Goal: Task Accomplishment & Management: Manage account settings

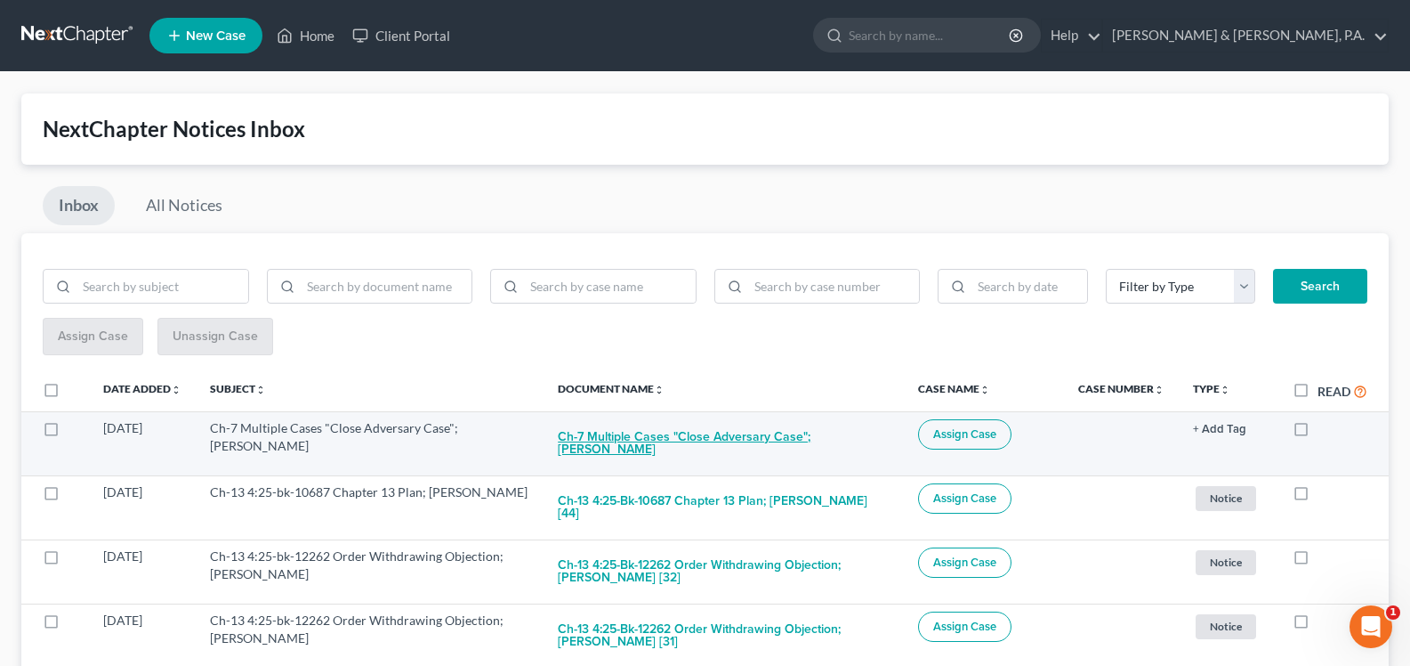
click at [711, 436] on button "Ch-7 Multiple Cases "Close Adversary Case"; [PERSON_NAME]" at bounding box center [723, 443] width 331 height 48
checkbox input "true"
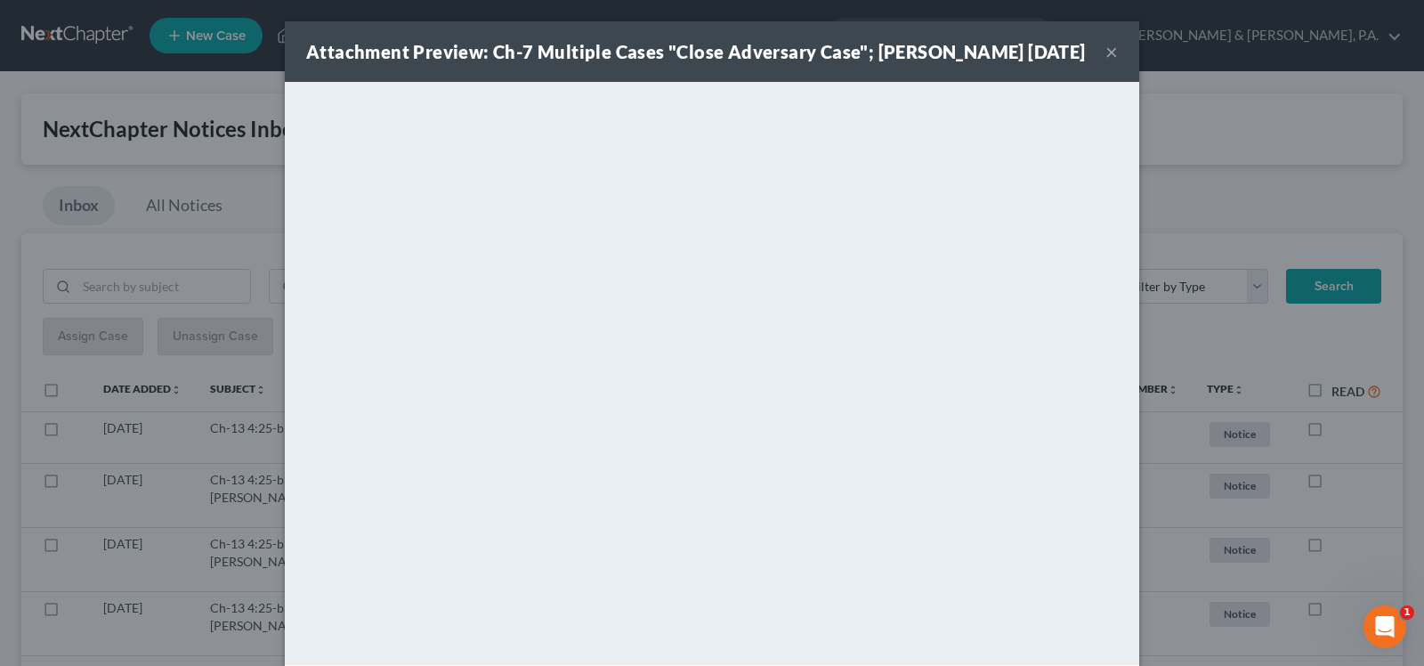
click at [867, 64] on div "Attachment Preview: Ch-7 Multiple Cases "Close Adversary Case"; [PERSON_NAME] […" at bounding box center [712, 51] width 854 height 61
click at [917, 52] on strong "Attachment Preview: Ch-7 Multiple Cases "Close Adversary Case"; [PERSON_NAME] […" at bounding box center [696, 51] width 780 height 21
click at [949, 80] on div "Attachment Preview: Ch-7 Multiple Cases "Close Adversary Case"; [PERSON_NAME] […" at bounding box center [712, 51] width 854 height 61
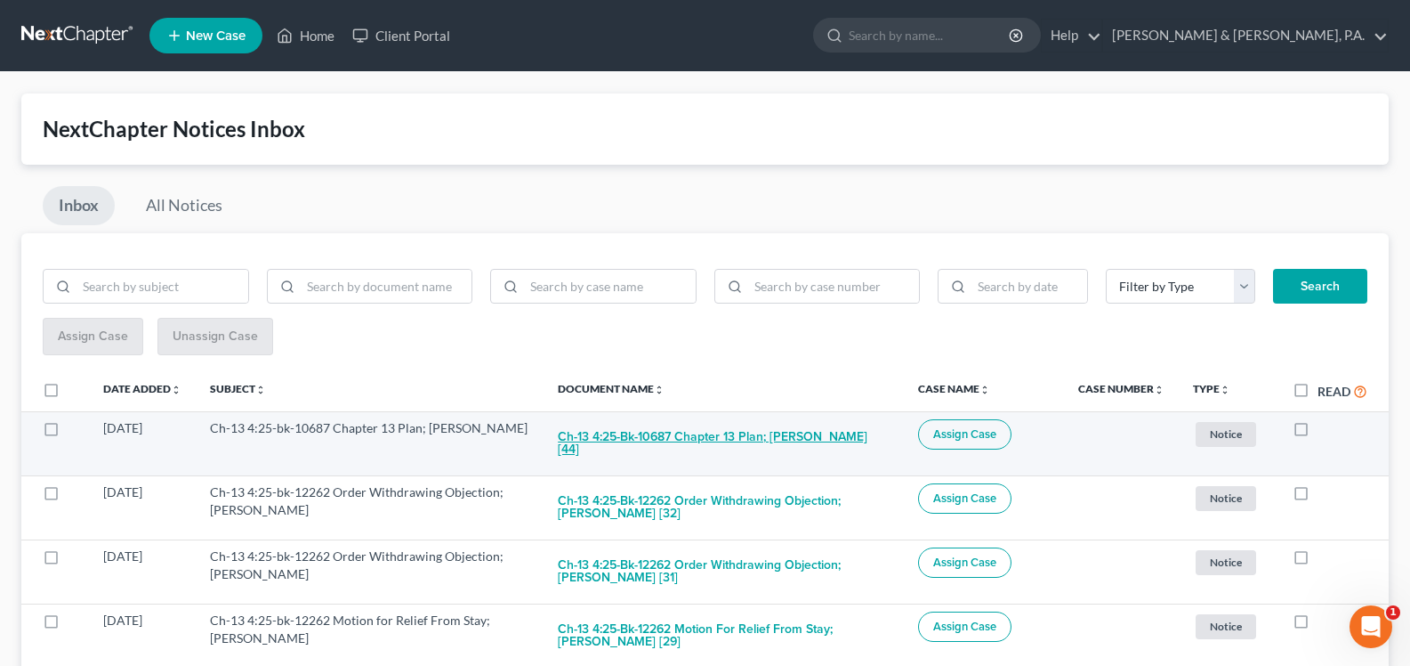
click at [689, 433] on button "Ch-13 4:25-bk-10687 Chapter 13 Plan; [PERSON_NAME] [44]" at bounding box center [723, 443] width 331 height 48
checkbox input "true"
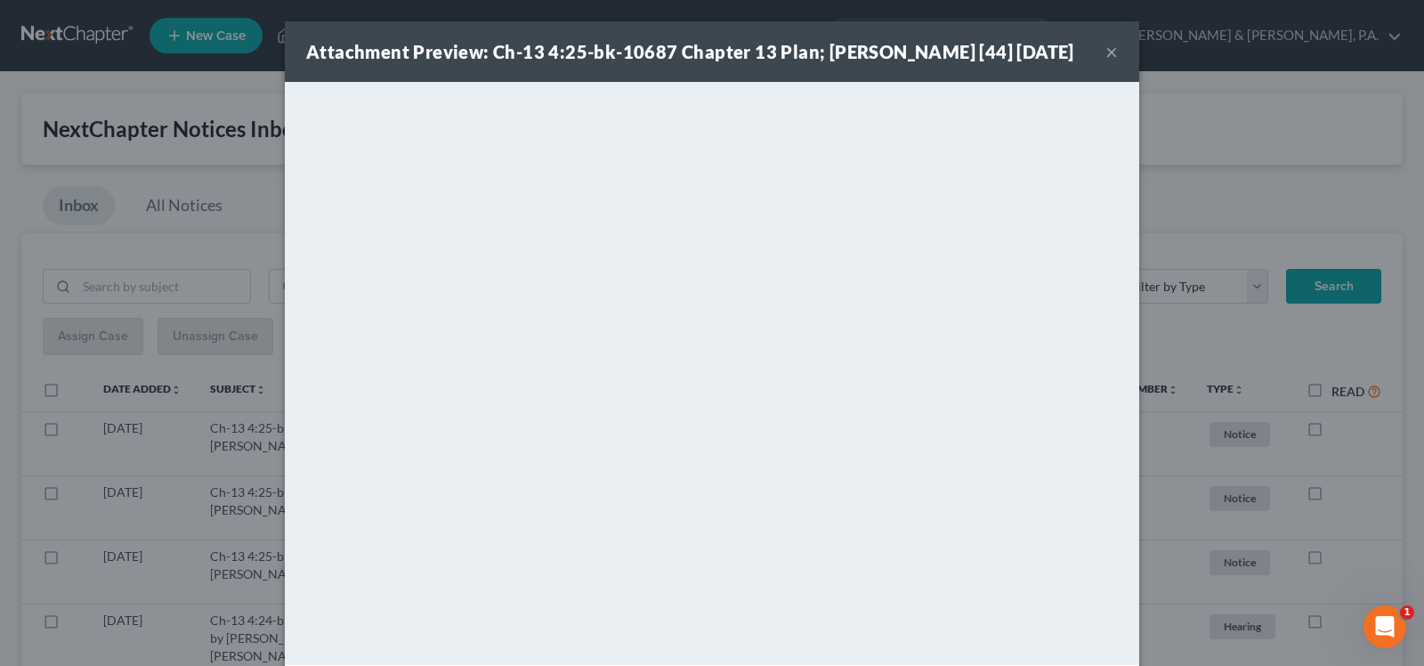
click at [1105, 62] on button "×" at bounding box center [1111, 51] width 12 height 21
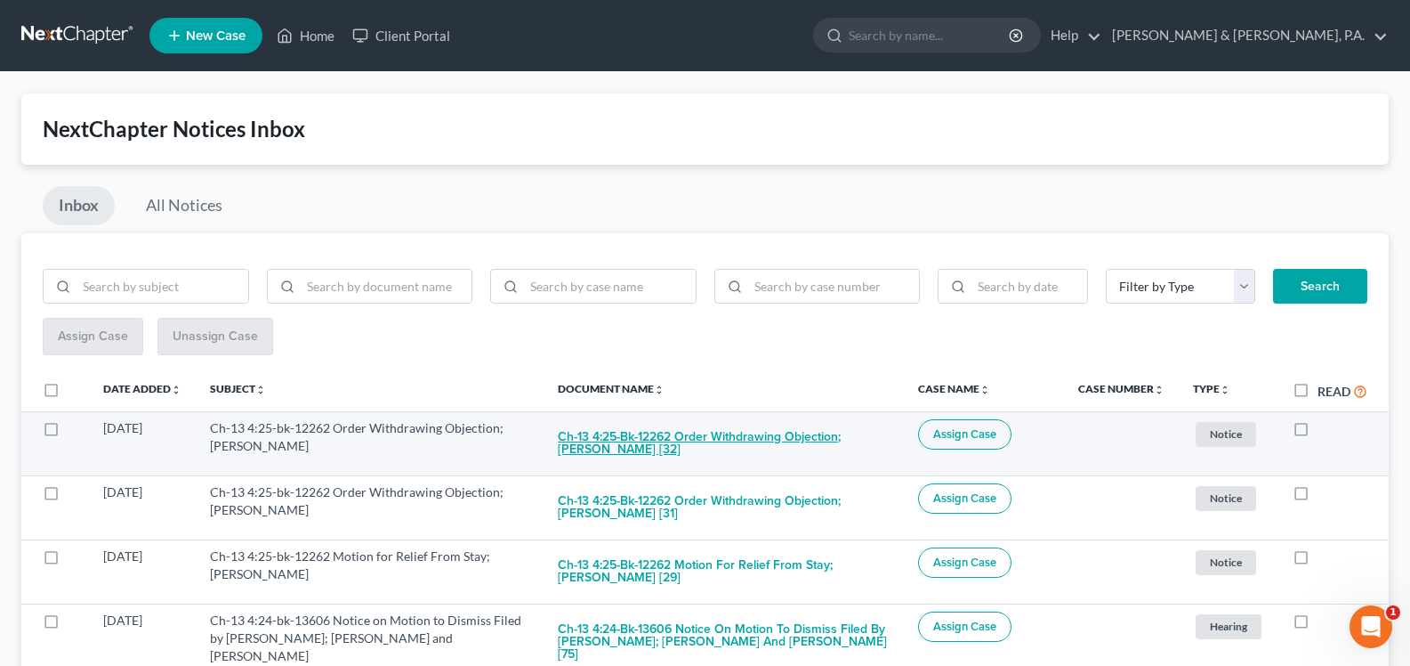
click at [753, 452] on button "Ch-13 4:25-bk-12262 Order Withdrawing Objection; [PERSON_NAME] [32]" at bounding box center [723, 443] width 331 height 48
checkbox input "true"
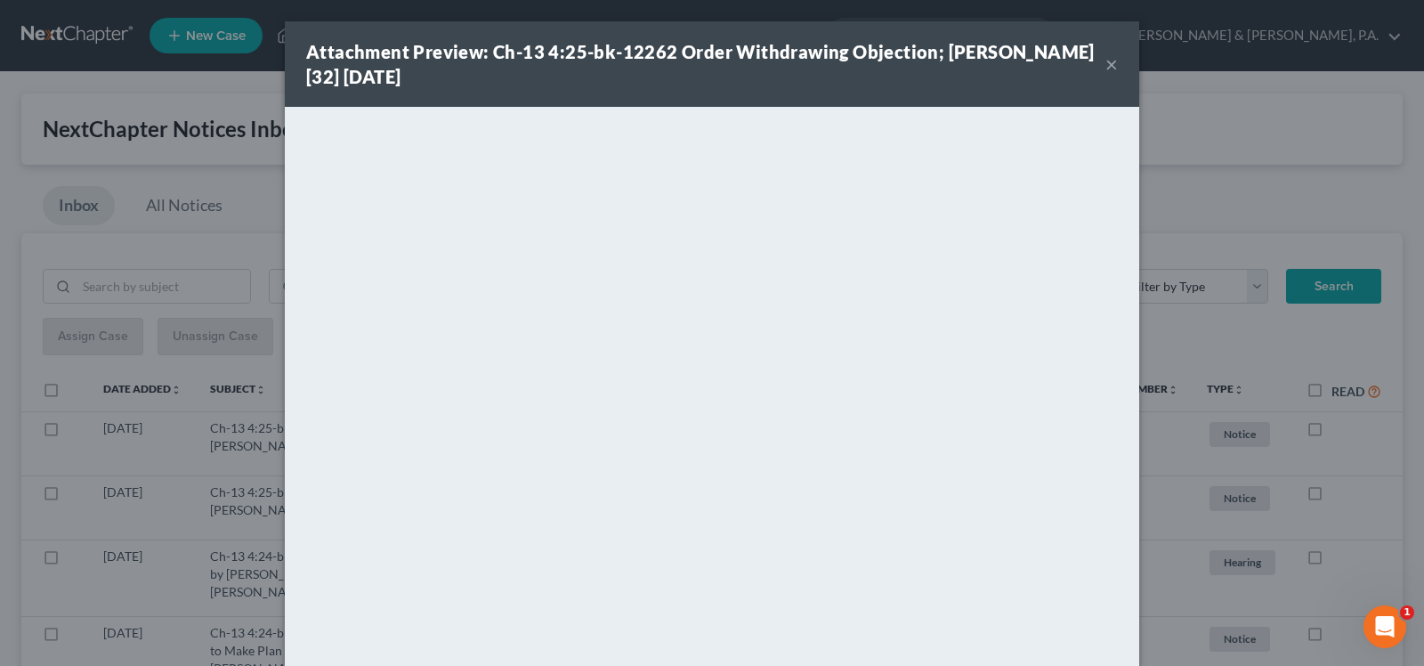
click at [1105, 59] on button "×" at bounding box center [1111, 63] width 12 height 21
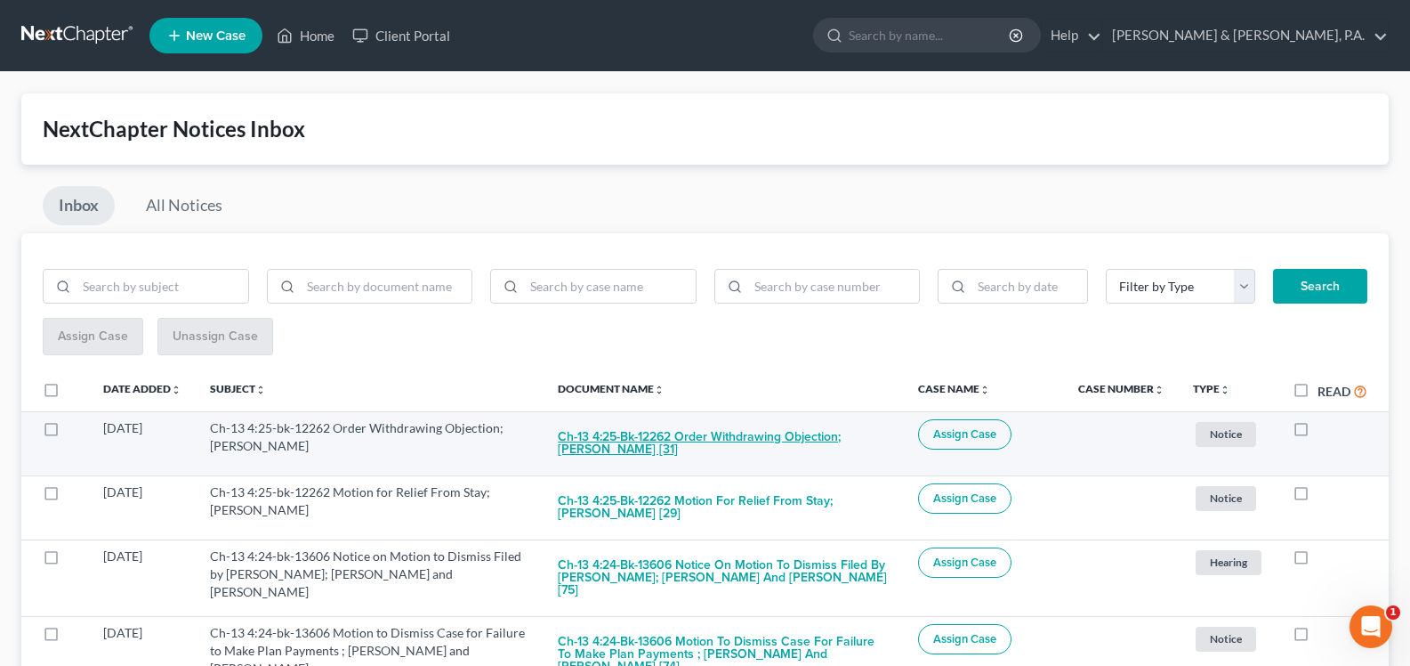
click at [736, 435] on button "Ch-13 4:25-bk-12262 Order Withdrawing Objection; [PERSON_NAME] [31]" at bounding box center [723, 443] width 331 height 48
checkbox input "true"
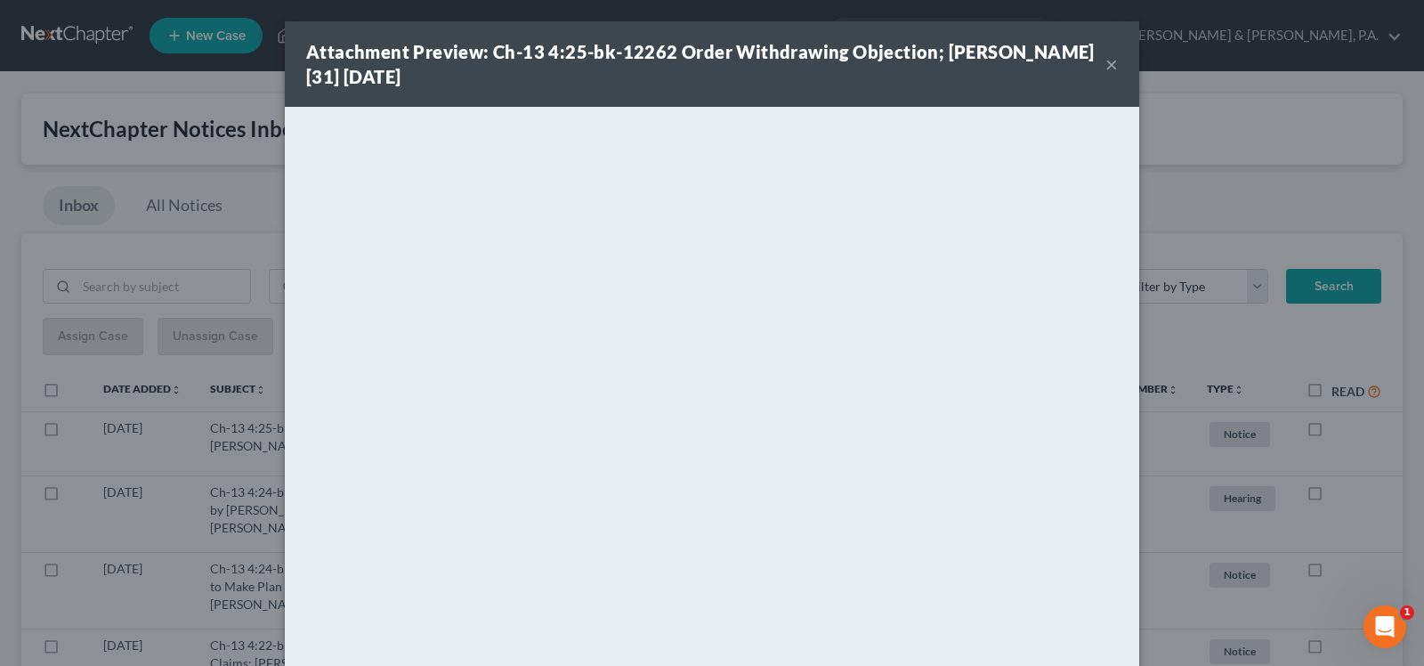
click at [1105, 67] on button "×" at bounding box center [1111, 63] width 12 height 21
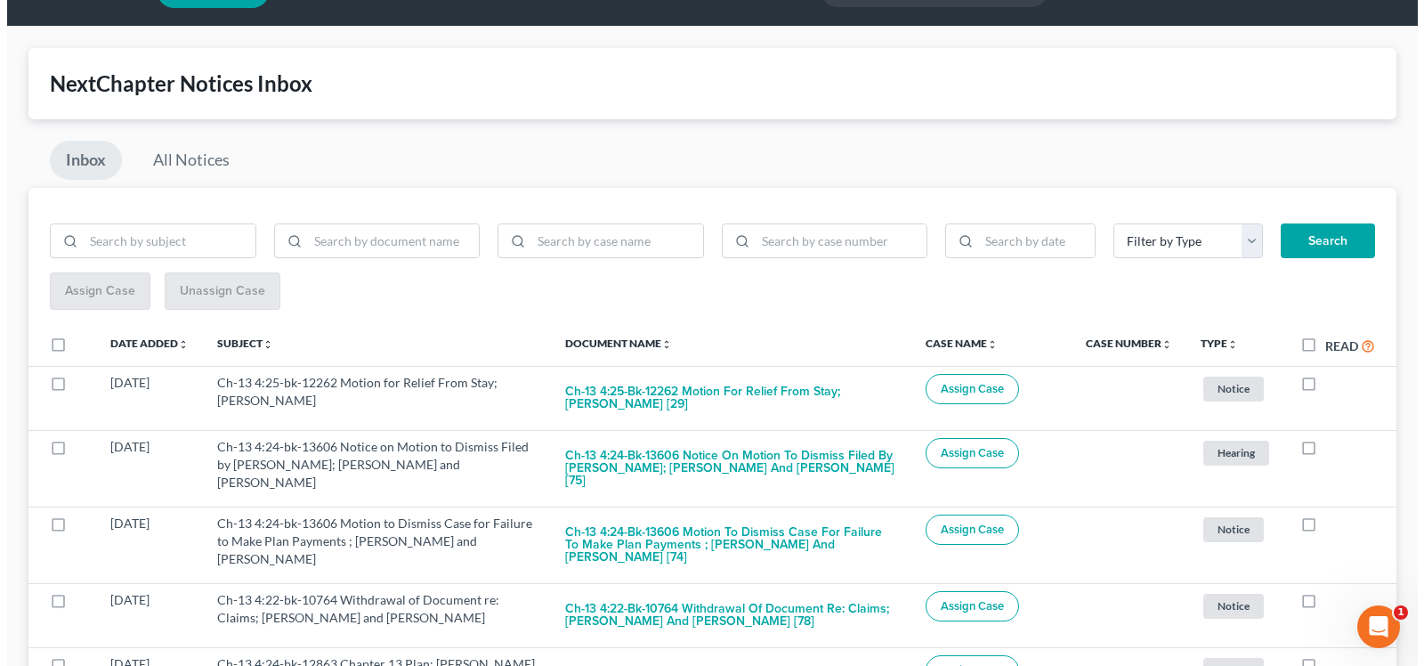
scroll to position [99, 0]
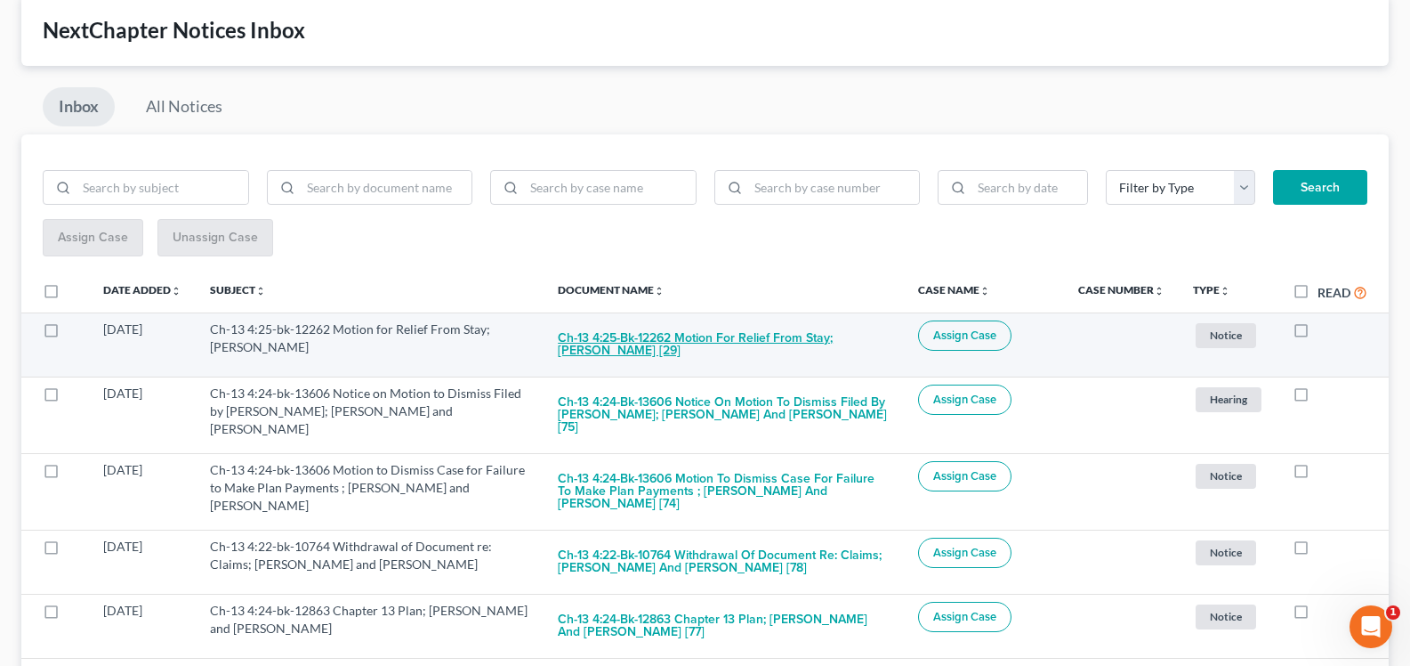
click at [756, 340] on button "Ch-13 4:25-bk-12262 Motion for Relief From Stay; [PERSON_NAME] [29]" at bounding box center [723, 344] width 331 height 48
checkbox input "true"
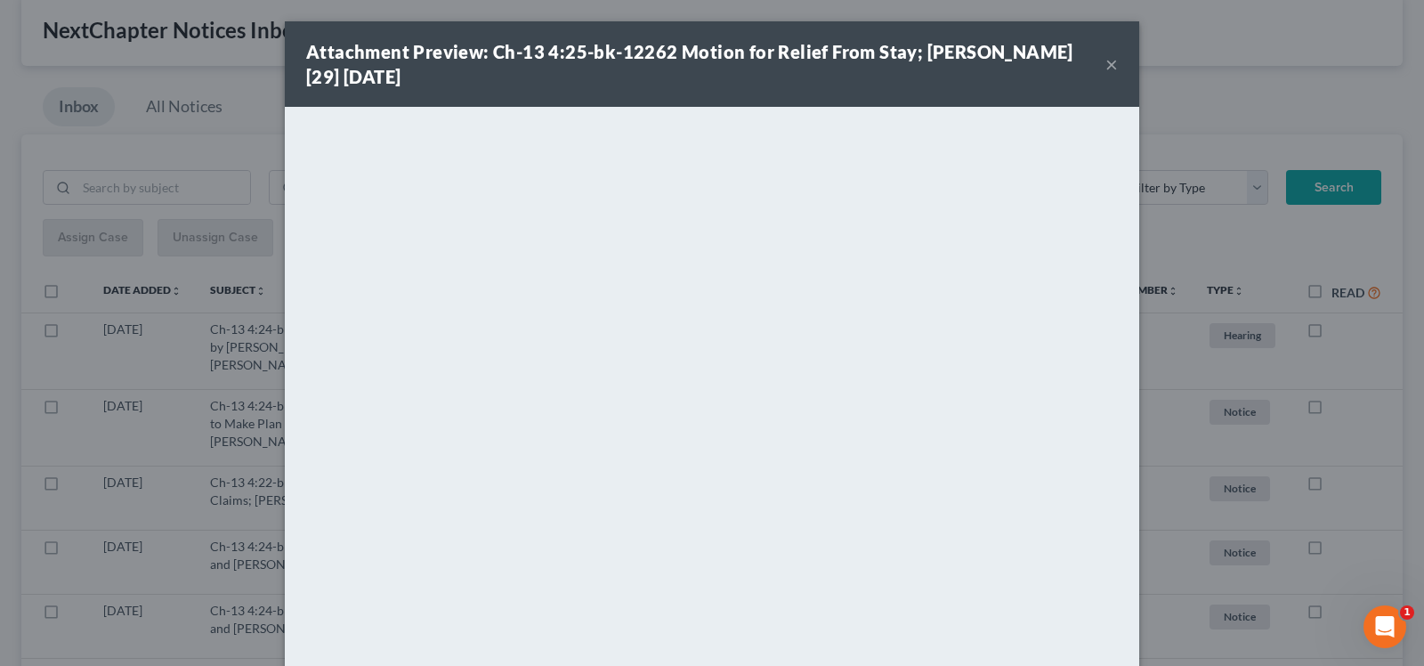
click at [614, 70] on div "Attachment Preview: Ch-13 4:25-bk-12262 Motion for Relief From Stay; Kari Lane …" at bounding box center [705, 64] width 799 height 50
click at [906, 61] on strong "Attachment Preview: Ch-13 4:25-bk-12262 Motion for Relief From Stay; Kari Lane …" at bounding box center [689, 64] width 767 height 46
click at [1105, 62] on button "×" at bounding box center [1111, 63] width 12 height 21
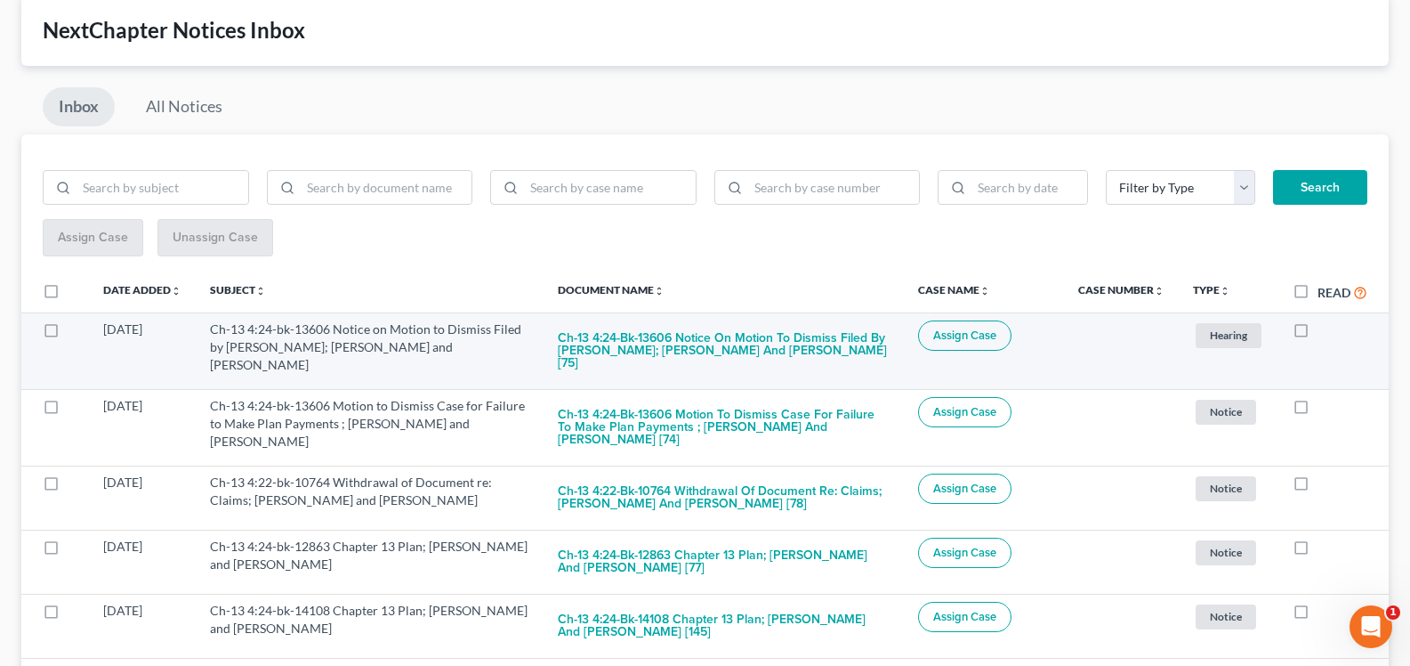
click at [1318, 334] on label at bounding box center [1318, 334] width 0 height 0
click at [1325, 332] on input "checkbox" at bounding box center [1331, 326] width 12 height 12
checkbox input "true"
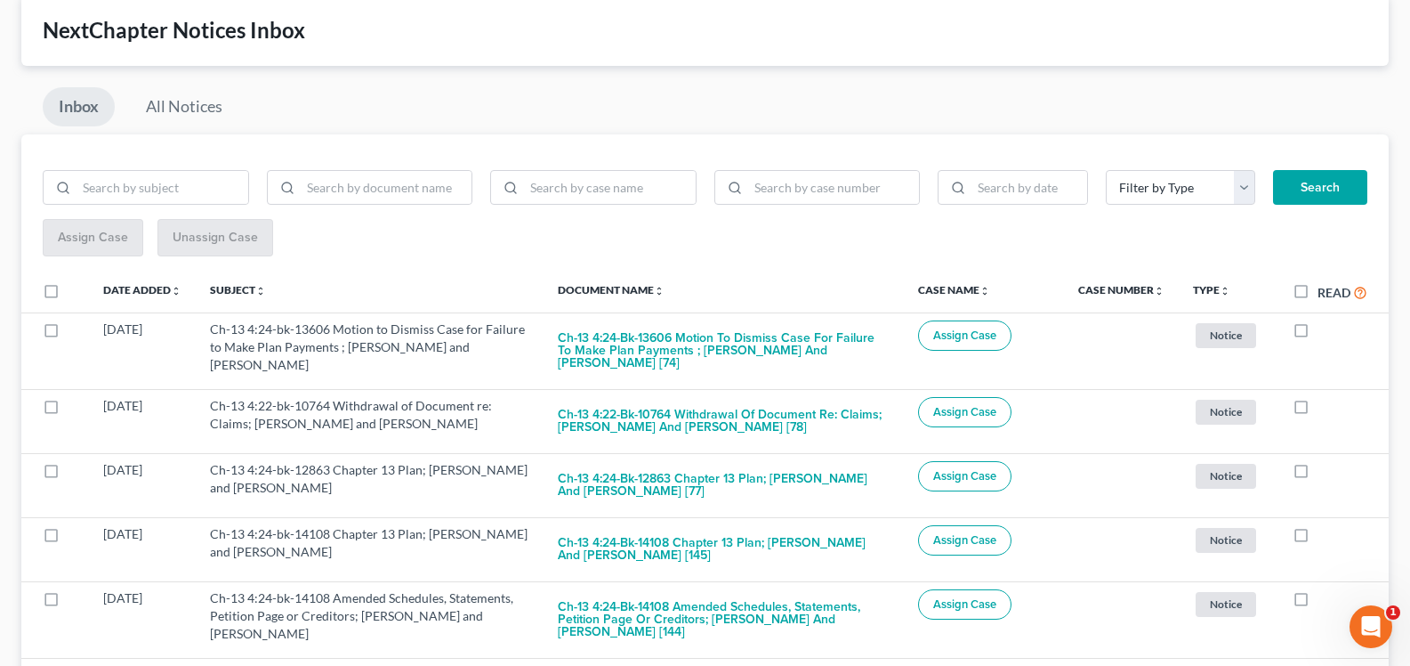
click at [1318, 334] on label at bounding box center [1318, 334] width 0 height 0
click at [1325, 332] on input "checkbox" at bounding box center [1331, 326] width 12 height 12
checkbox input "true"
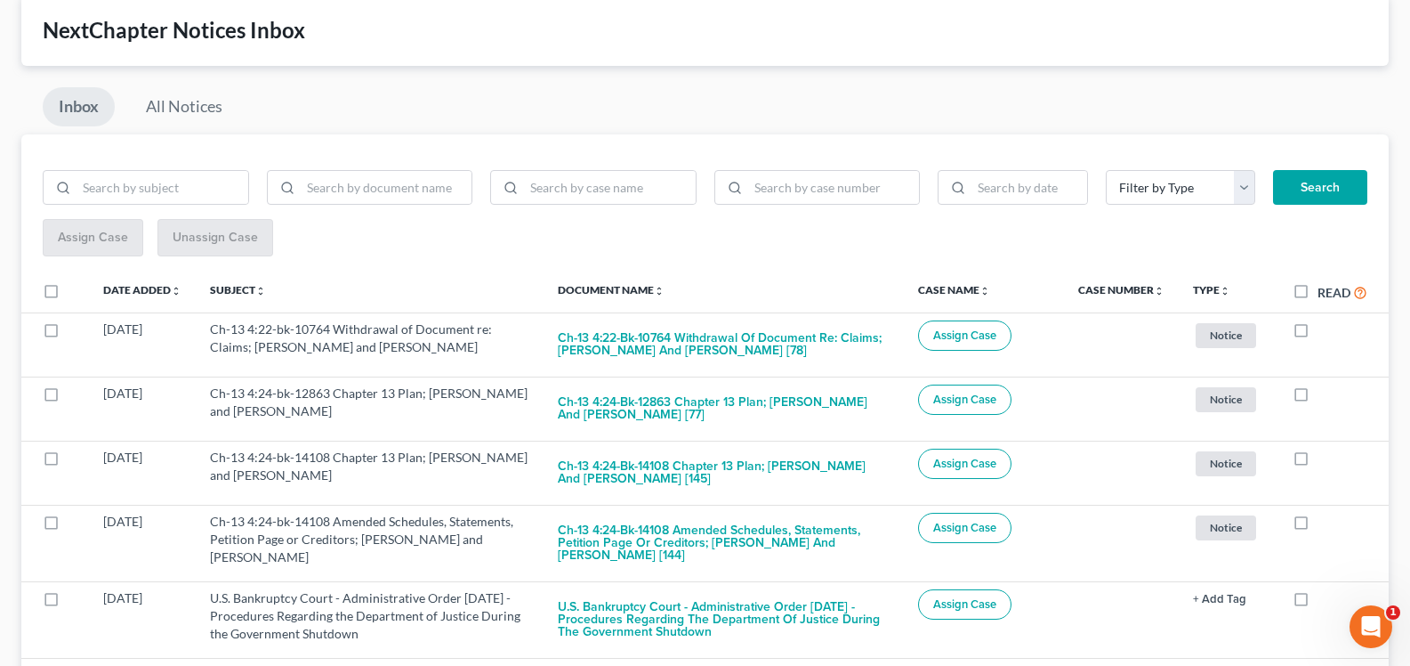
click at [1318, 334] on label at bounding box center [1318, 334] width 0 height 0
click at [1325, 332] on input "checkbox" at bounding box center [1331, 326] width 12 height 12
checkbox input "true"
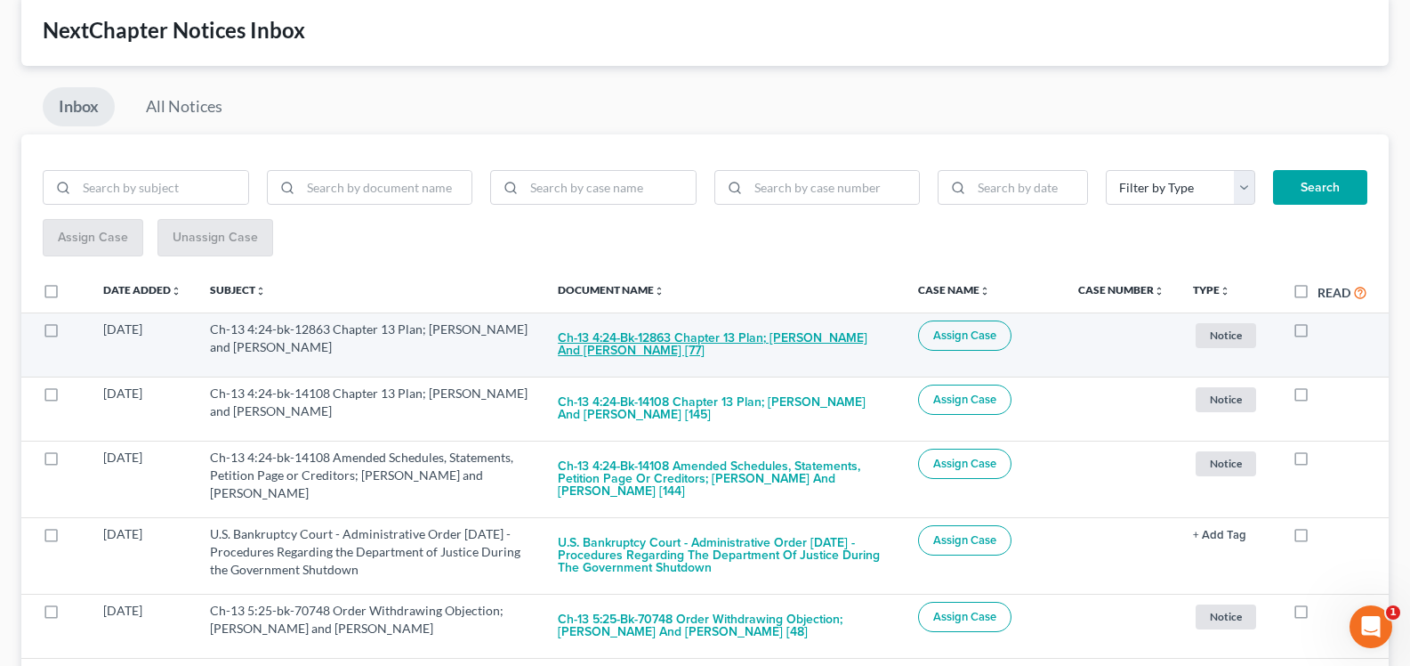
click at [667, 327] on button "Ch-13 4:24-bk-12863 Chapter 13 Plan; [PERSON_NAME] and [PERSON_NAME] [77]" at bounding box center [723, 344] width 331 height 48
checkbox input "true"
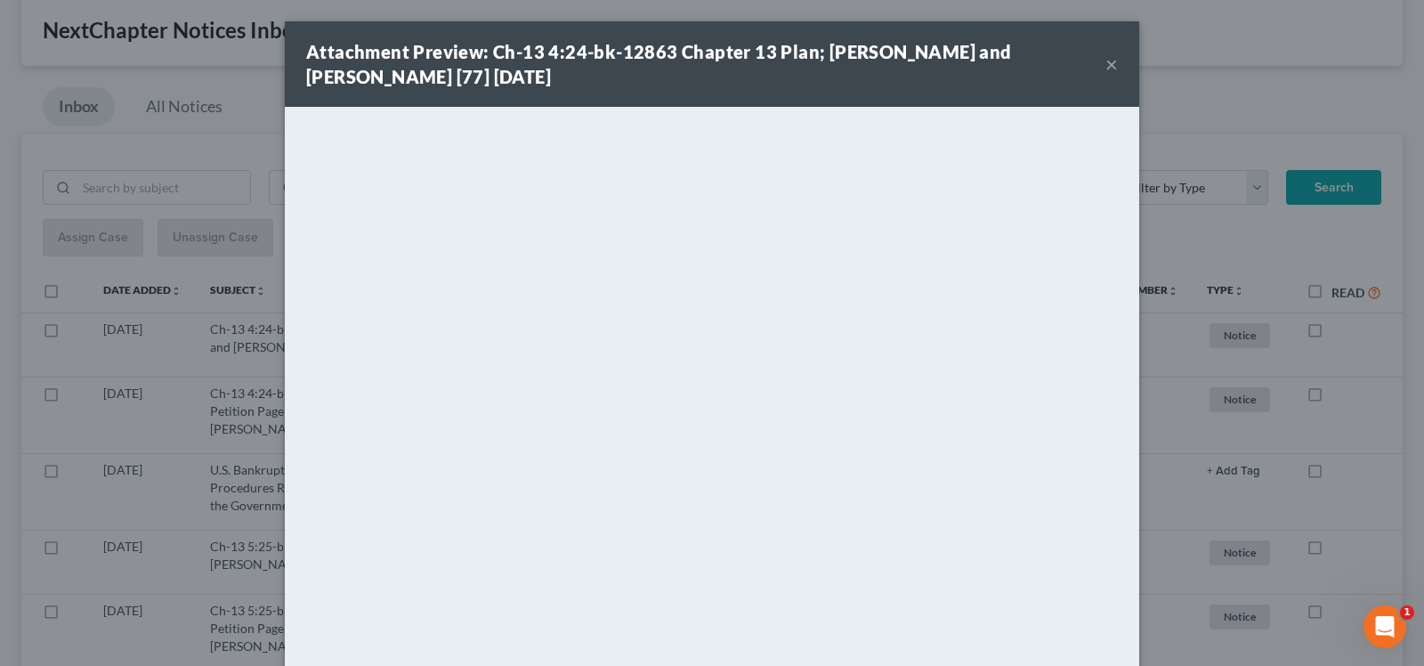
click at [1106, 61] on button "×" at bounding box center [1111, 63] width 12 height 21
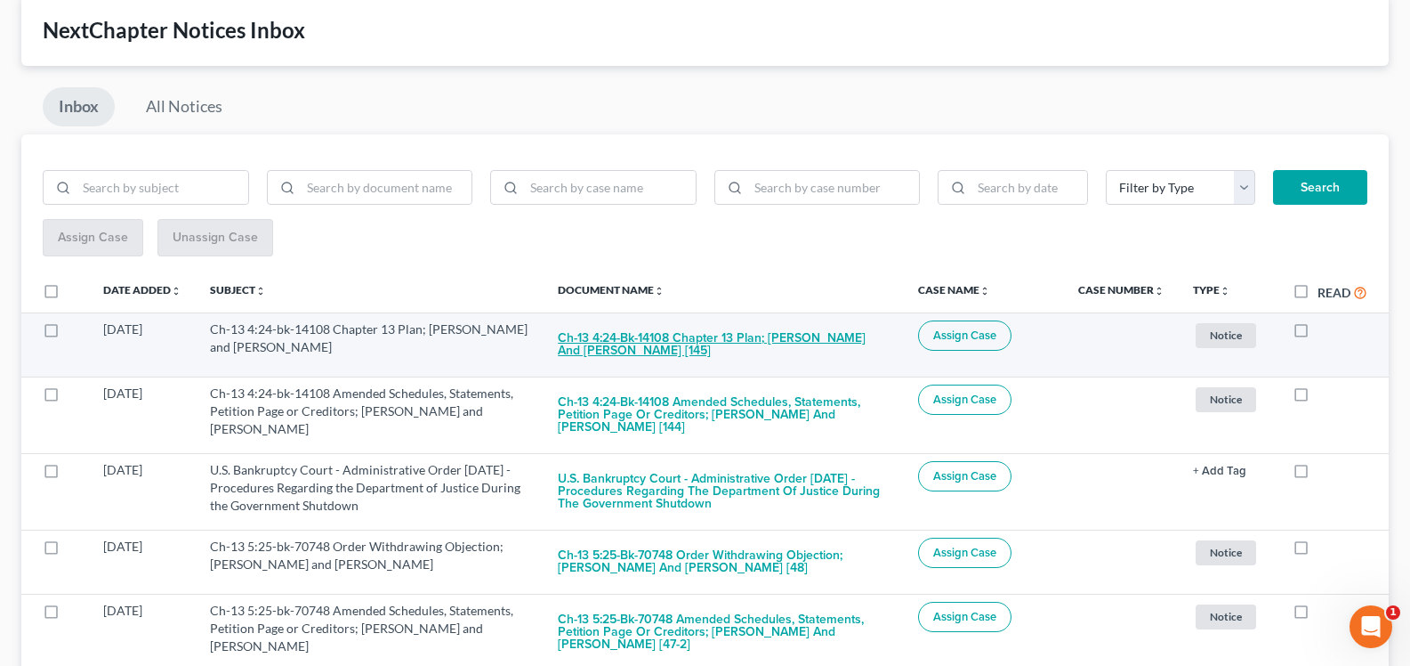
click at [703, 342] on button "Ch-13 4:24-bk-14108 Chapter 13 Plan; [PERSON_NAME] and [PERSON_NAME] [145]" at bounding box center [723, 344] width 331 height 48
checkbox input "true"
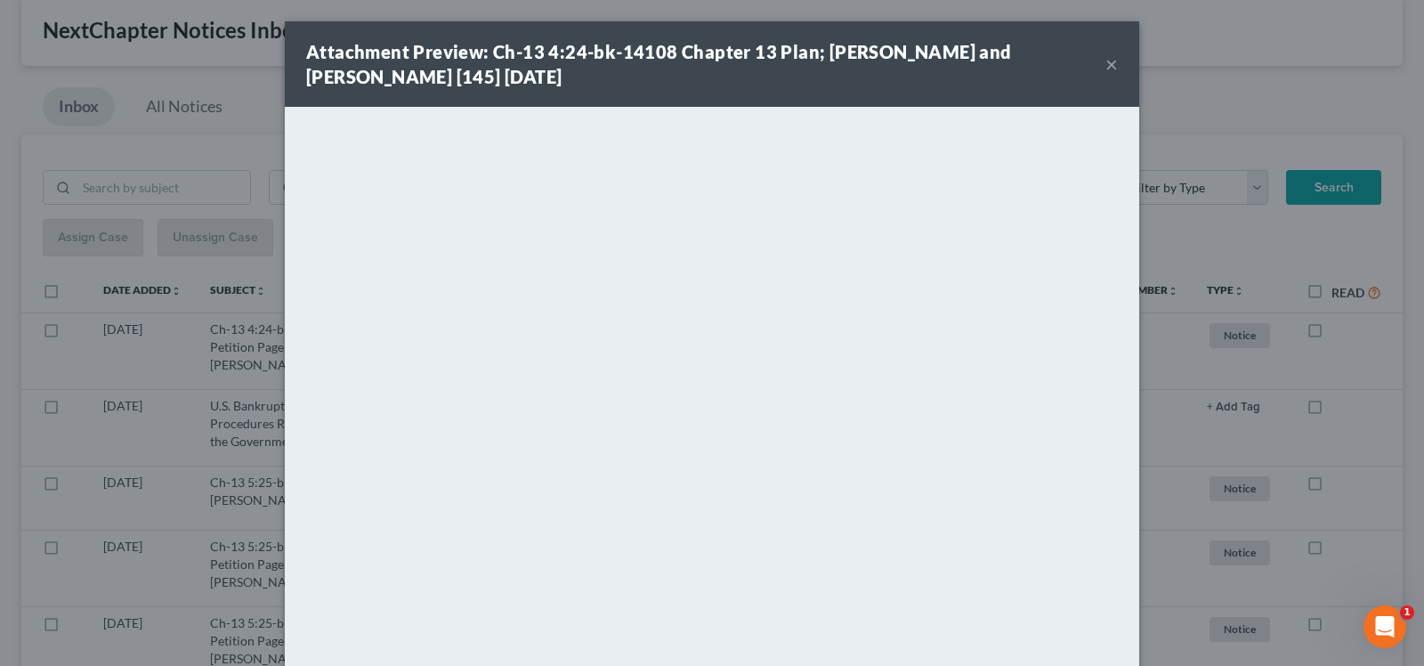
click at [1105, 63] on button "×" at bounding box center [1111, 63] width 12 height 21
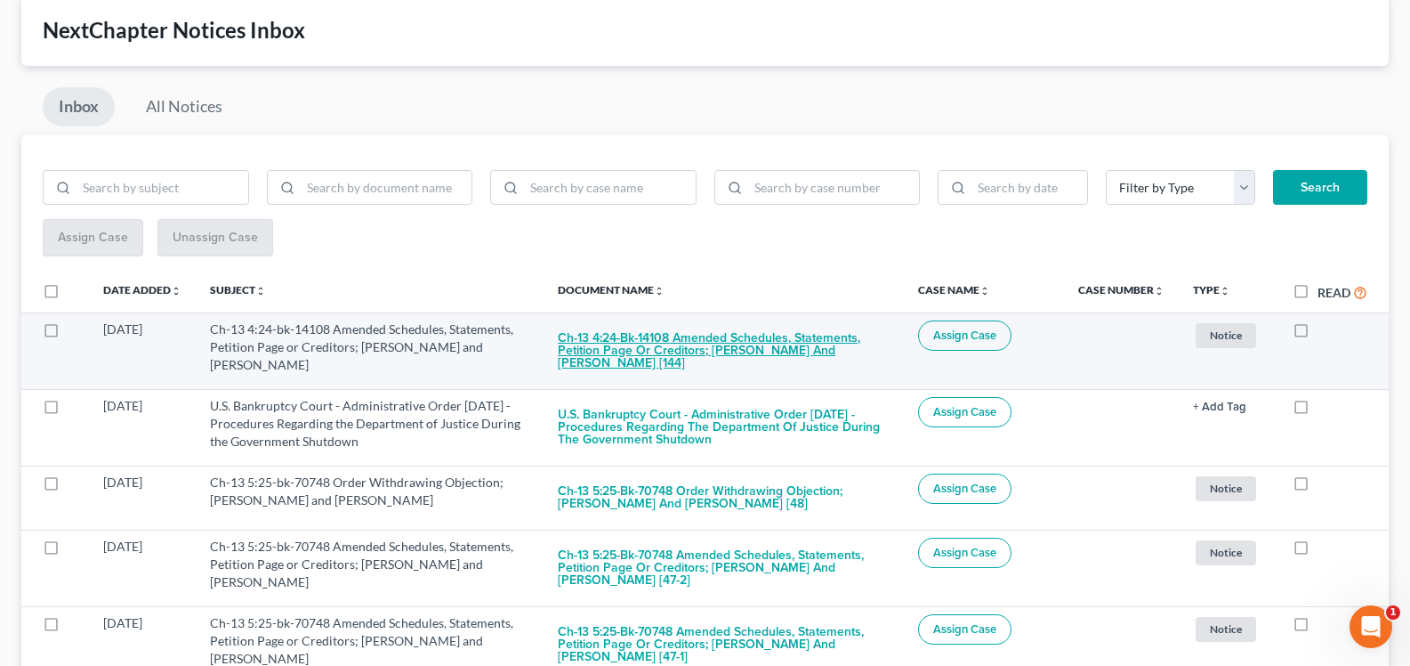
click at [704, 354] on button "Ch-13 4:24-bk-14108 Amended Schedules, Statements, Petition Page or Creditors; …" at bounding box center [723, 350] width 331 height 61
checkbox input "true"
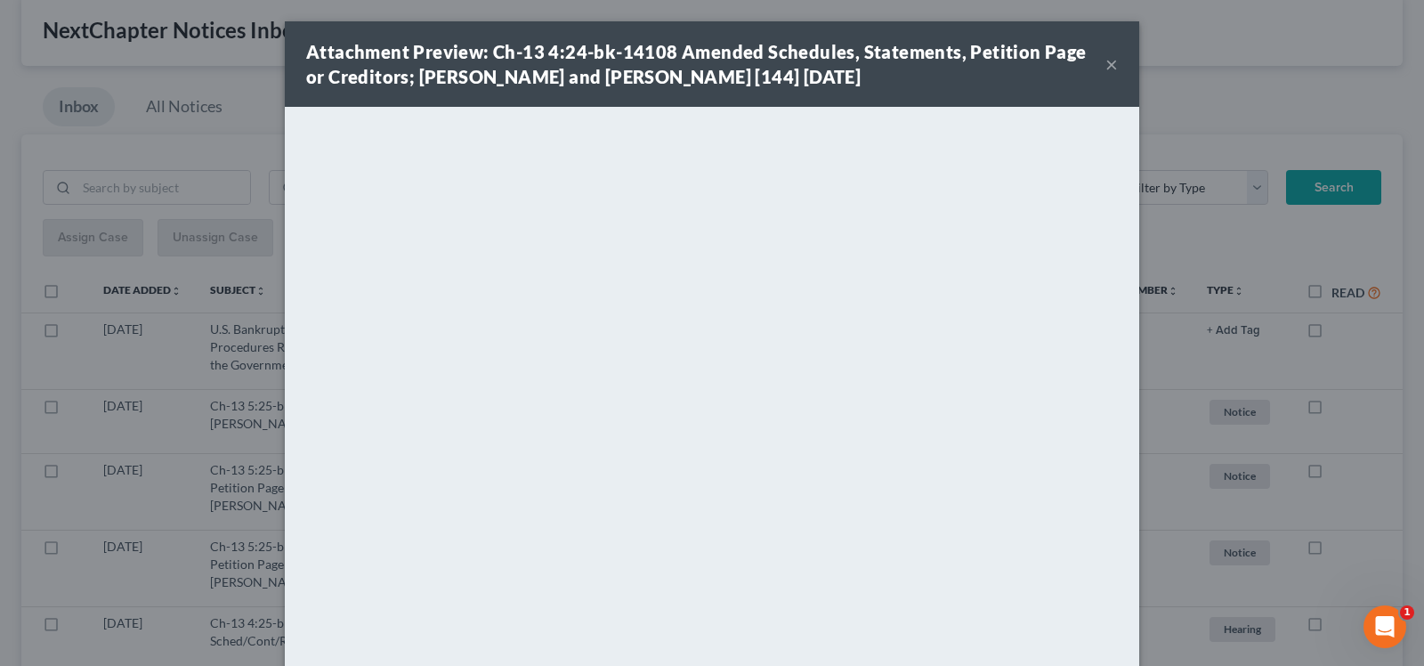
click at [1110, 62] on button "×" at bounding box center [1111, 63] width 12 height 21
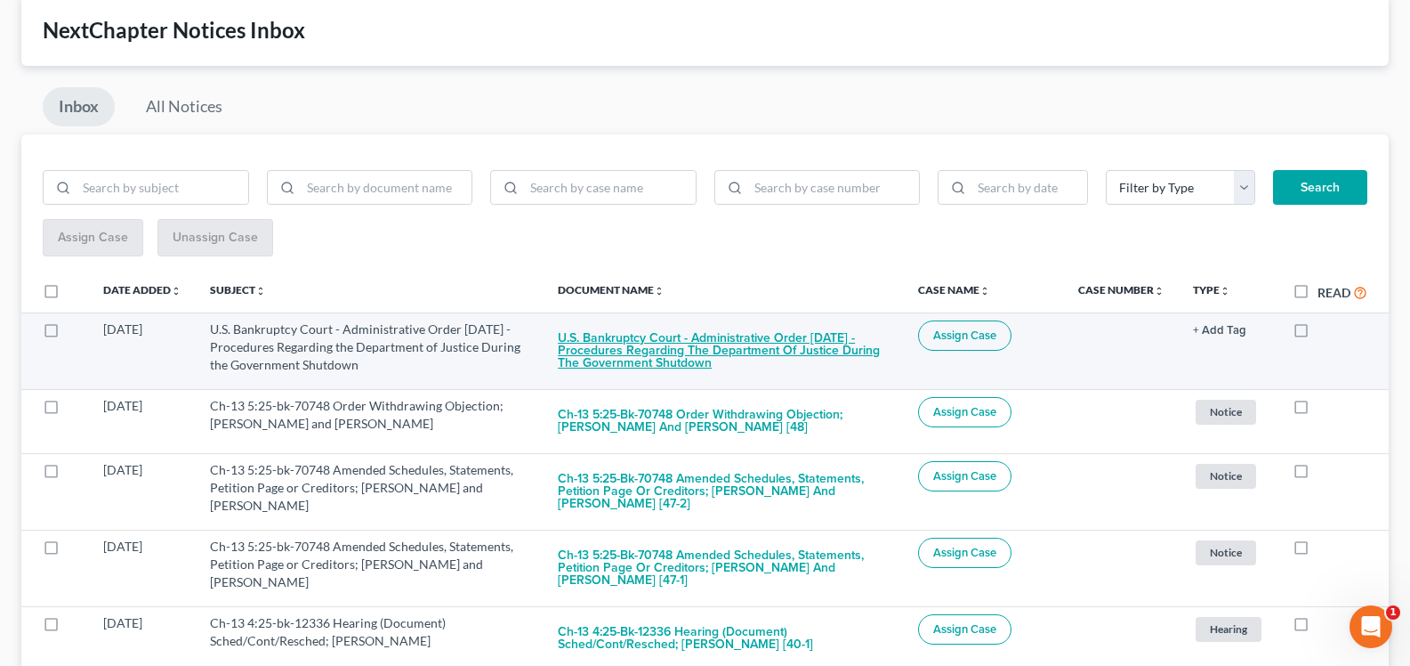
click at [667, 359] on button "U.S. Bankruptcy Court - Administrative Order [DATE] - Procedures Regarding the …" at bounding box center [723, 350] width 331 height 61
checkbox input "true"
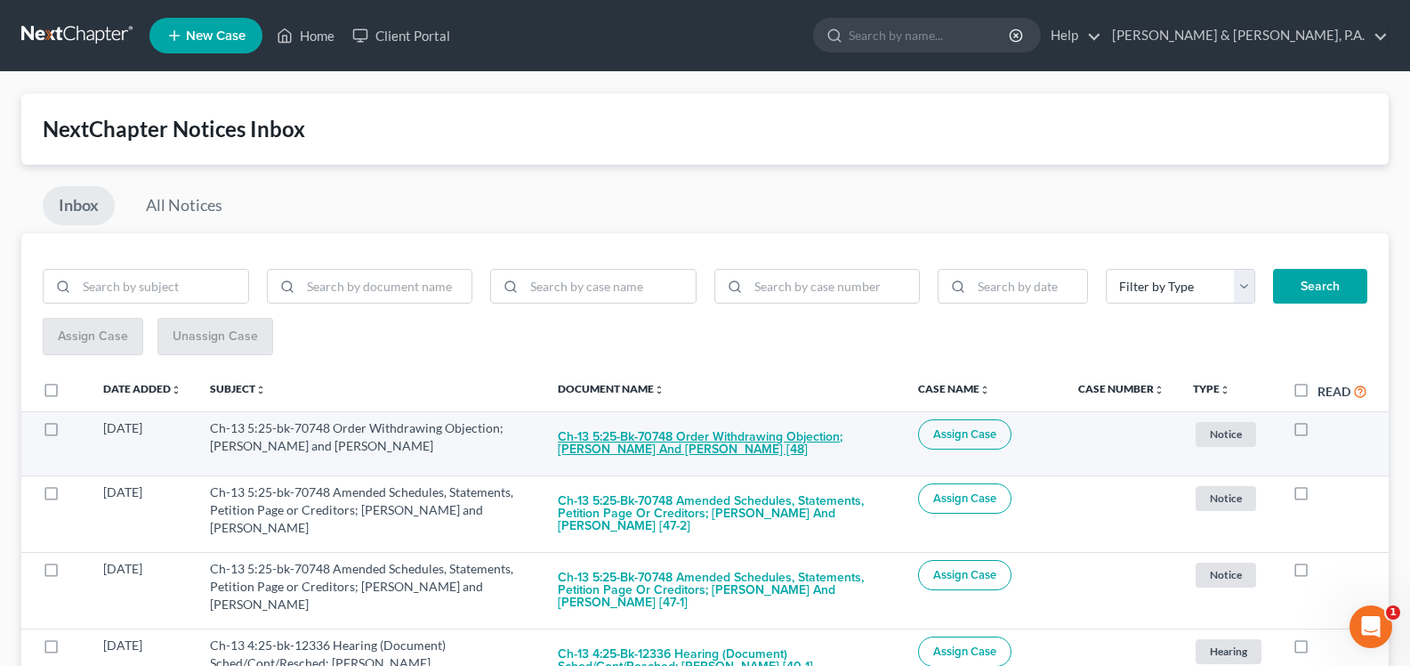
click at [708, 460] on button "Ch-13 5:25-bk-70748 Order Withdrawing Objection; [PERSON_NAME] and [PERSON_NAME…" at bounding box center [723, 443] width 331 height 48
checkbox input "true"
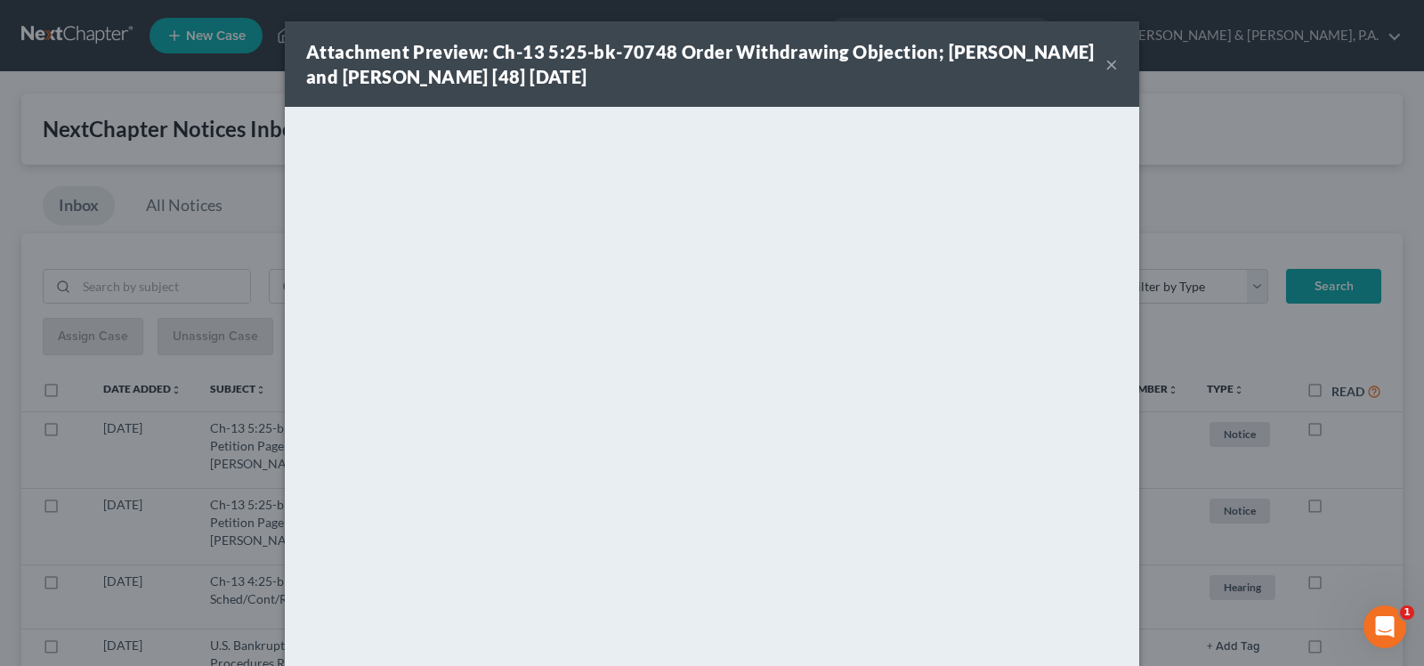
click at [1105, 55] on button "×" at bounding box center [1111, 63] width 12 height 21
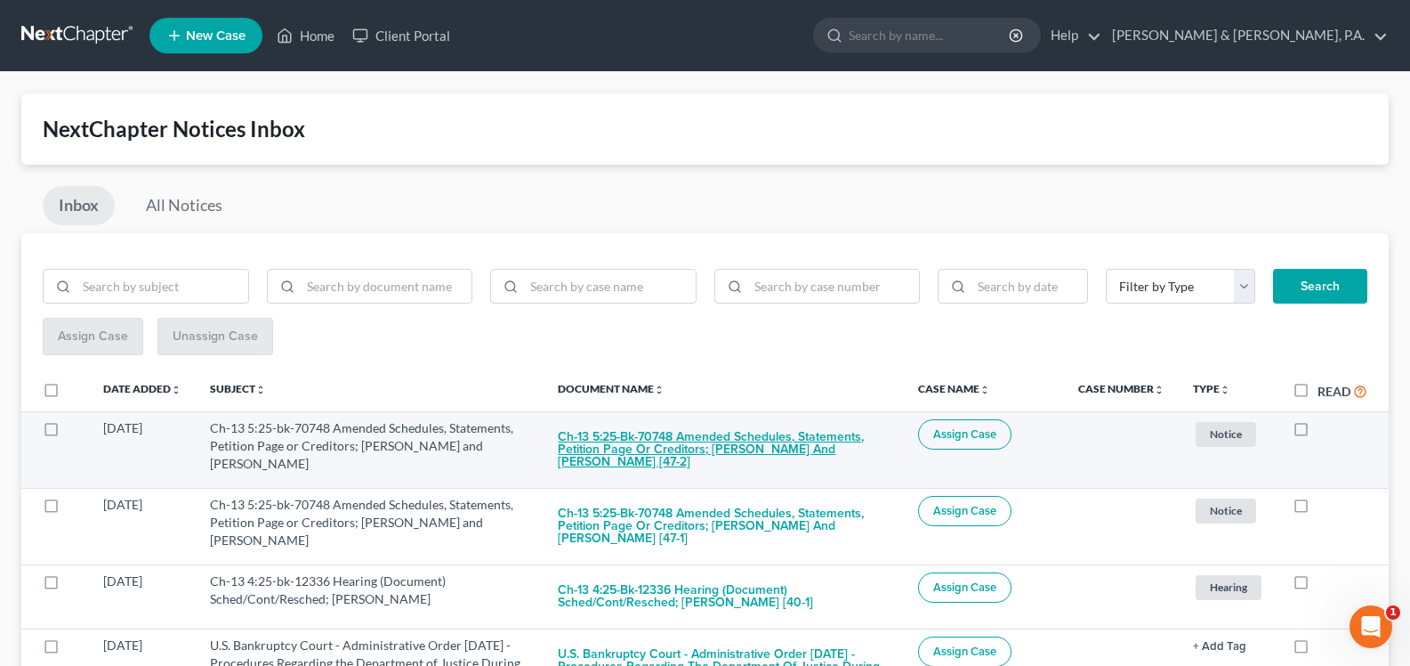
click at [731, 460] on button "Ch-13 5:25-bk-70748 Amended Schedules, Statements, Petition Page or Creditors; …" at bounding box center [723, 449] width 331 height 61
checkbox input "true"
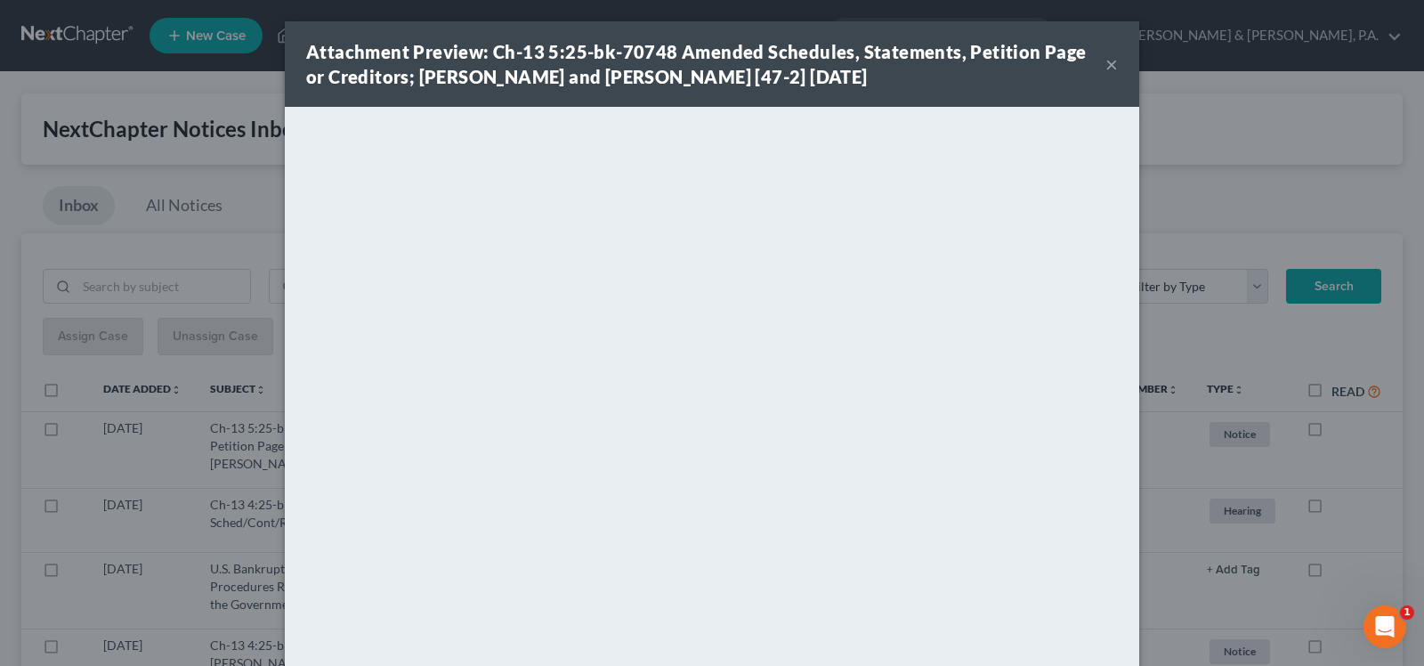
click at [1105, 64] on button "×" at bounding box center [1111, 63] width 12 height 21
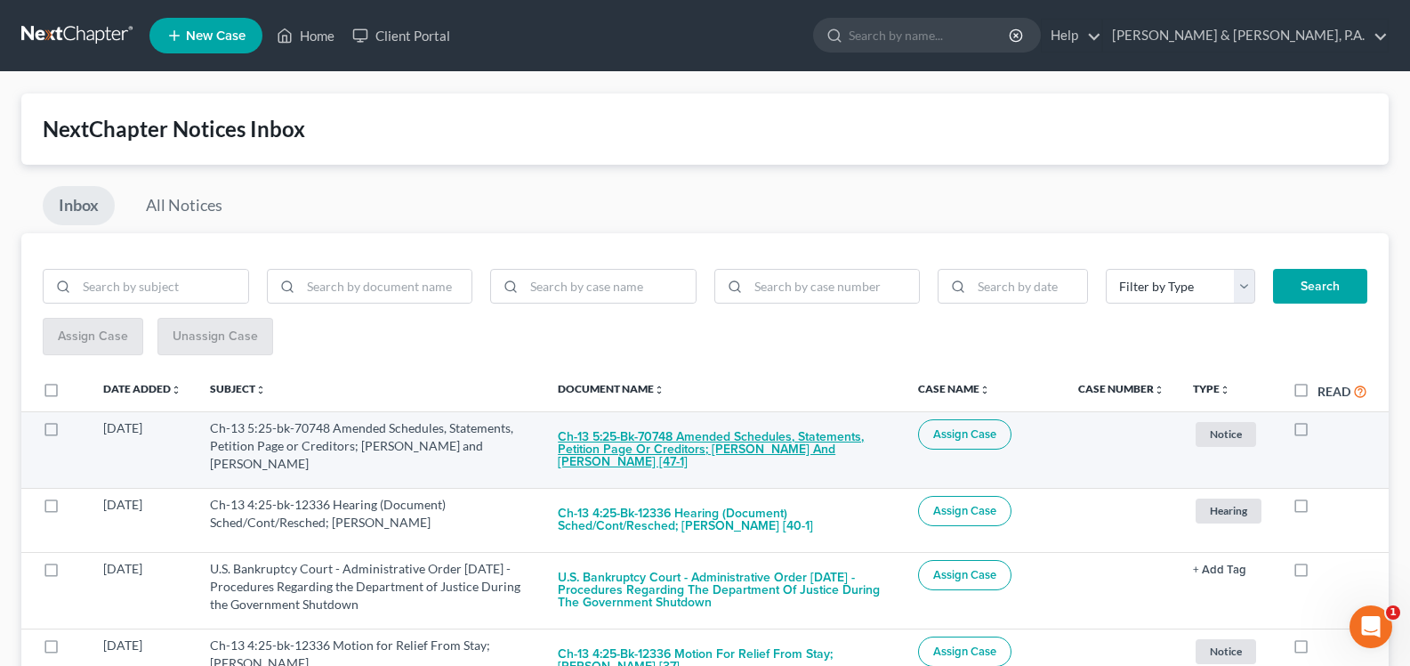
click at [745, 448] on button "Ch-13 5:25-bk-70748 Amended Schedules, Statements, Petition Page or Creditors; …" at bounding box center [723, 449] width 331 height 61
checkbox input "true"
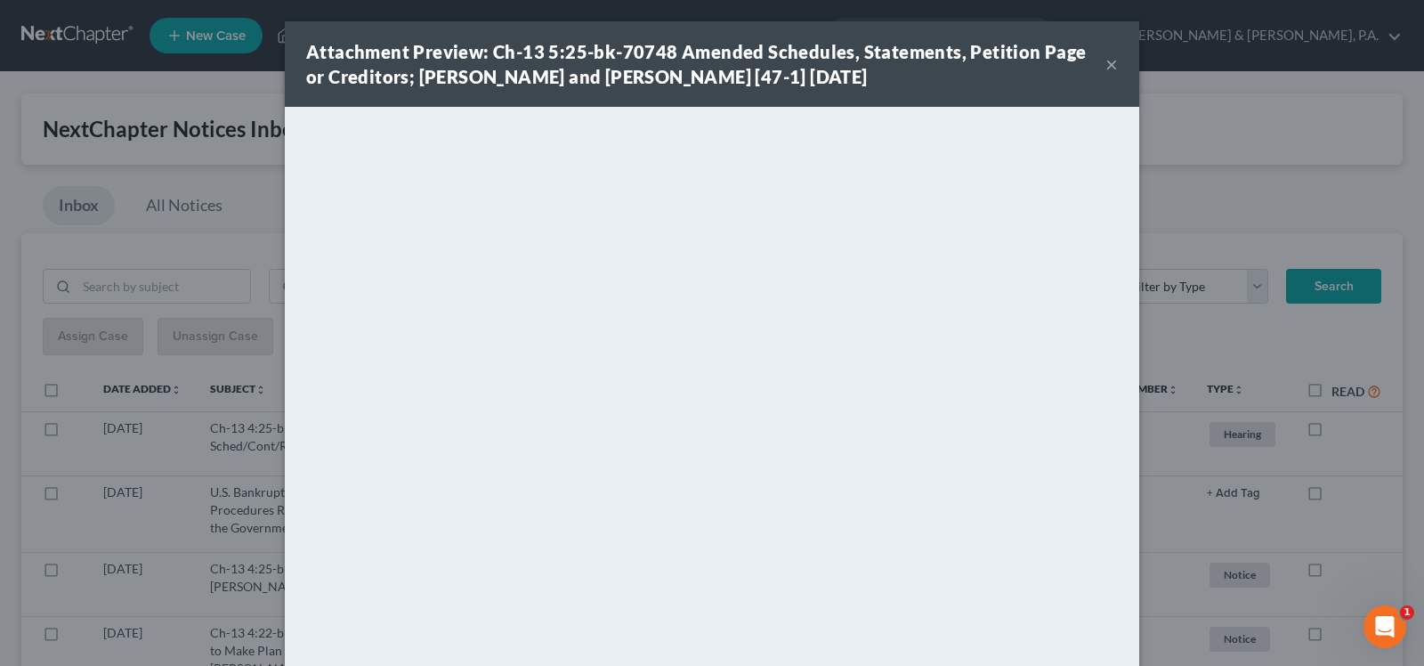
click at [1044, 101] on div "Attachment Preview: Ch-13 5:25-bk-70748 Amended Schedules, Statements, Petition…" at bounding box center [712, 63] width 854 height 85
click at [1105, 63] on button "×" at bounding box center [1111, 63] width 12 height 21
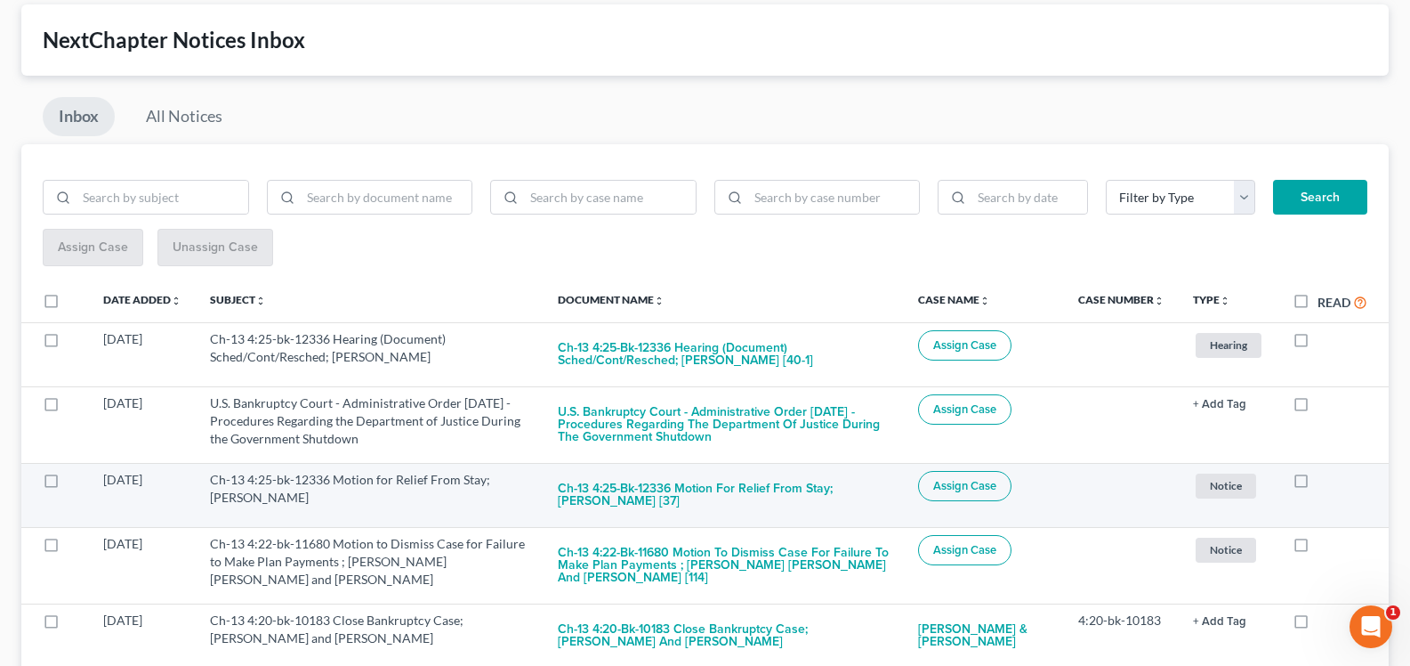
scroll to position [90, 0]
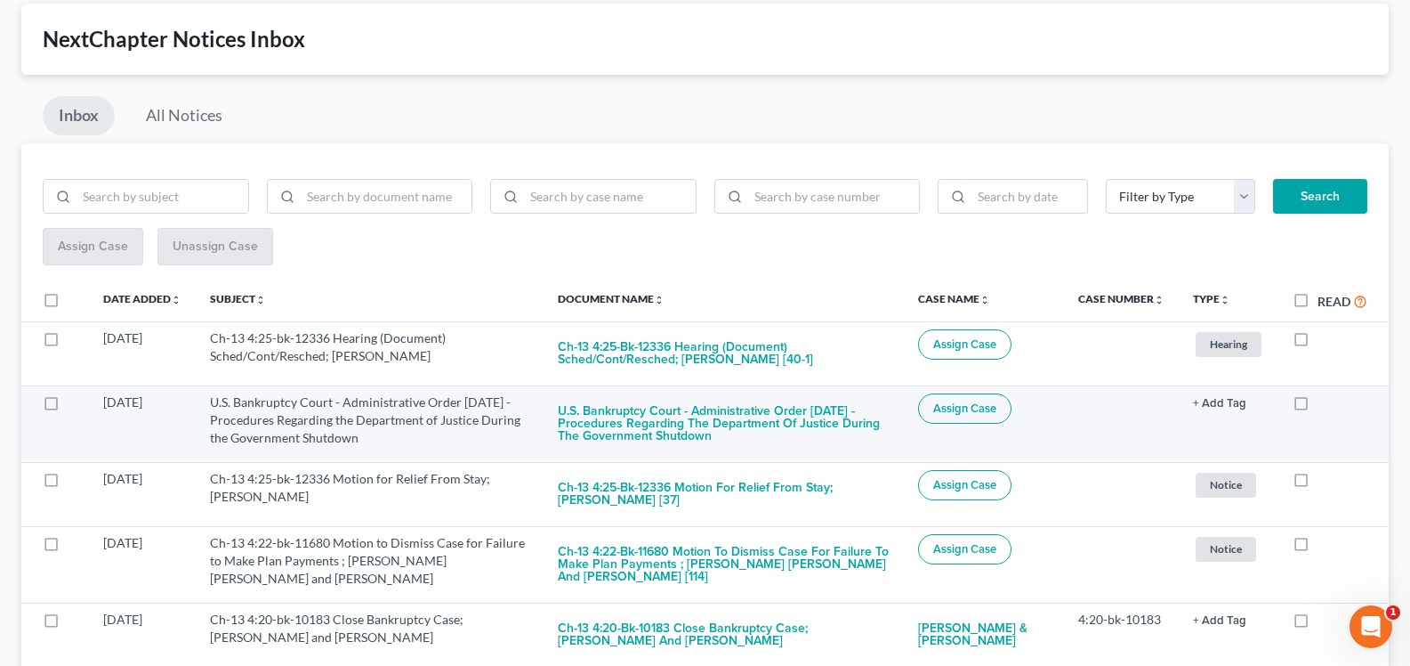
click at [1318, 407] on label at bounding box center [1318, 407] width 0 height 0
click at [1325, 405] on input "checkbox" at bounding box center [1331, 399] width 12 height 12
checkbox input "true"
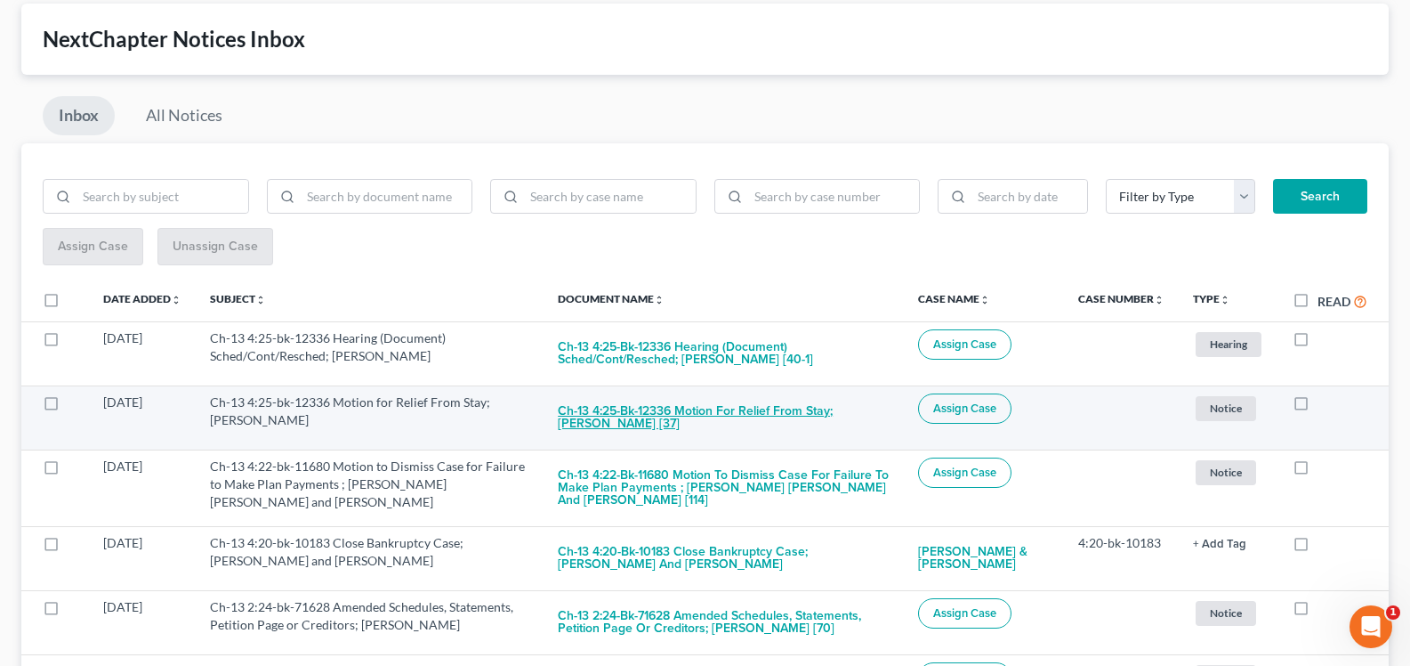
click at [725, 416] on button "Ch-13 4:25-bk-12336 Motion for Relief From Stay; [PERSON_NAME] [37]" at bounding box center [723, 417] width 331 height 48
checkbox input "true"
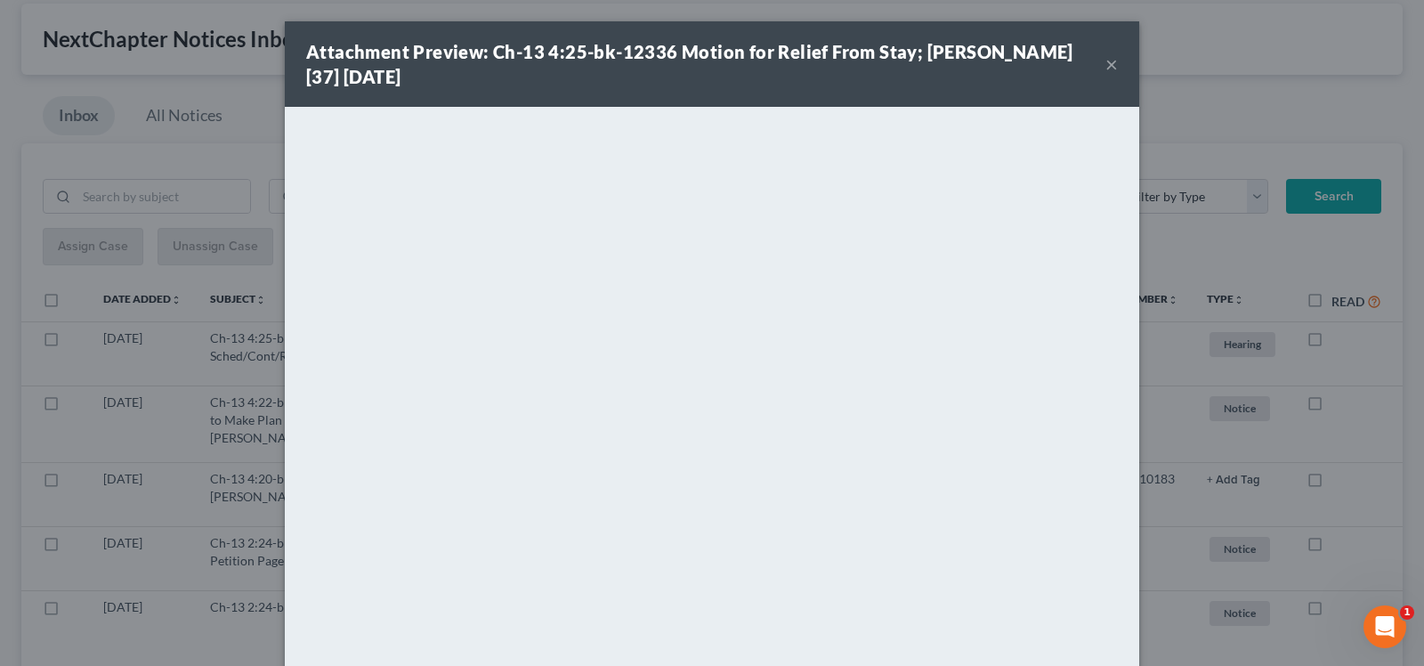
click at [1105, 61] on button "×" at bounding box center [1111, 63] width 12 height 21
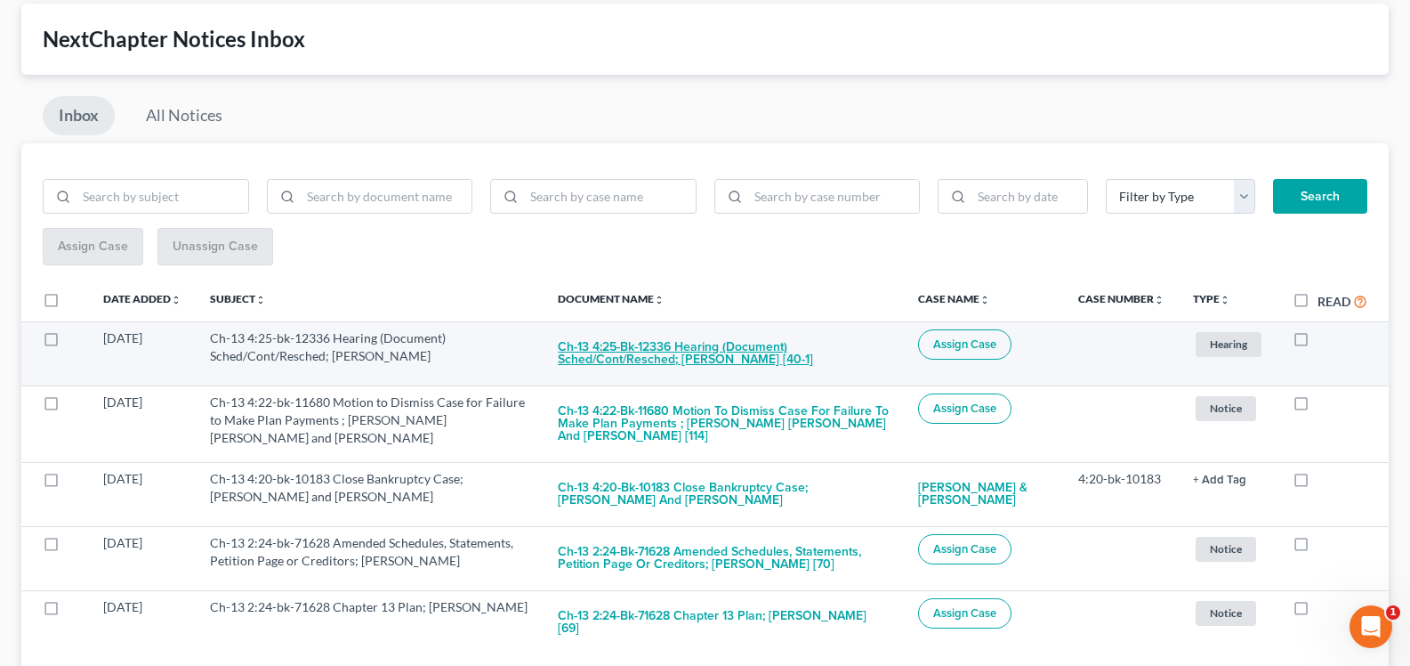
click at [691, 346] on button "Ch-13 4:25-bk-12336 Hearing (Document) Sched/Cont/Resched; [PERSON_NAME] [40-1]" at bounding box center [723, 353] width 331 height 48
checkbox input "true"
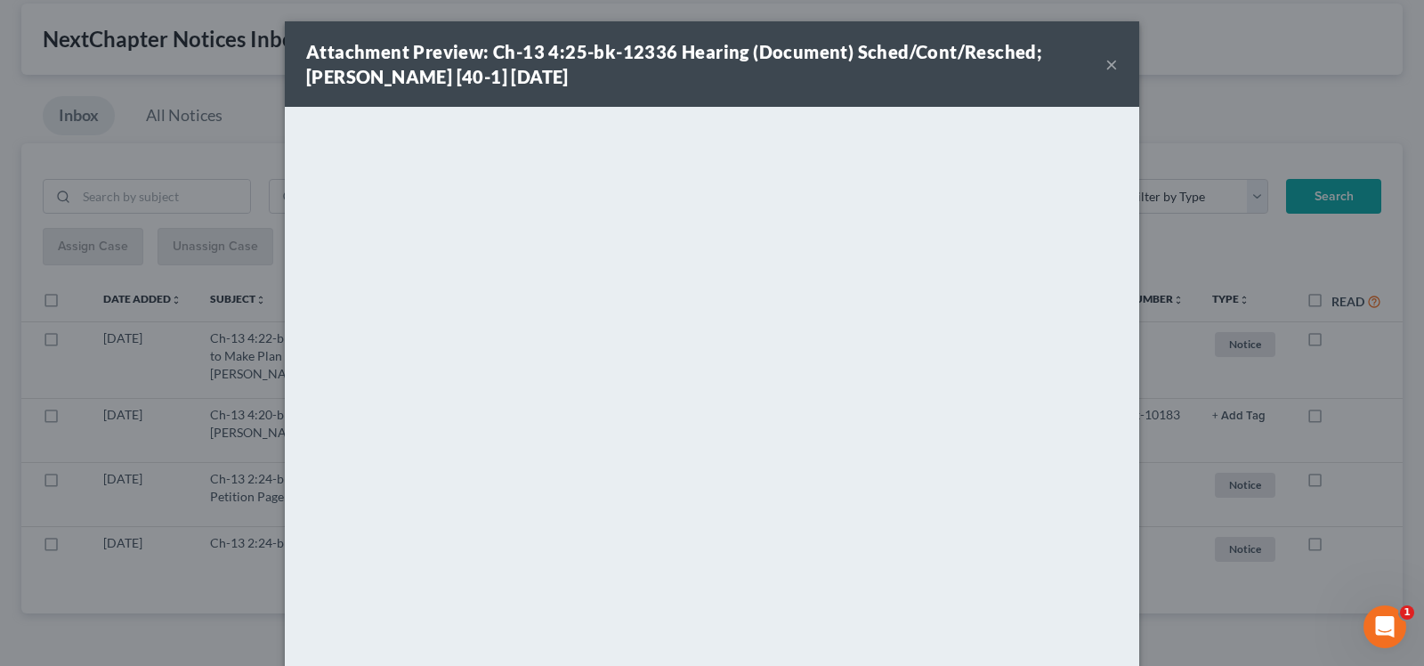
click at [1105, 68] on button "×" at bounding box center [1111, 63] width 12 height 21
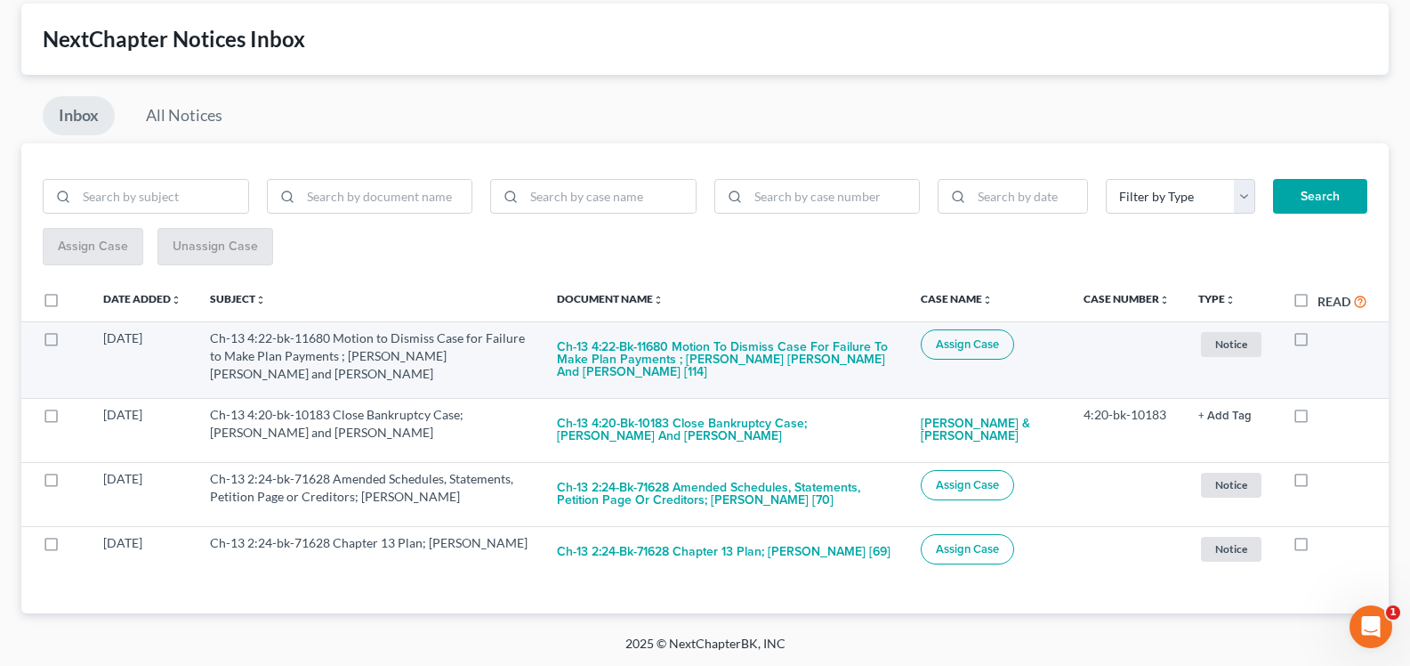
click at [1318, 343] on label at bounding box center [1318, 343] width 0 height 0
click at [1325, 341] on input "checkbox" at bounding box center [1331, 335] width 12 height 12
checkbox input "true"
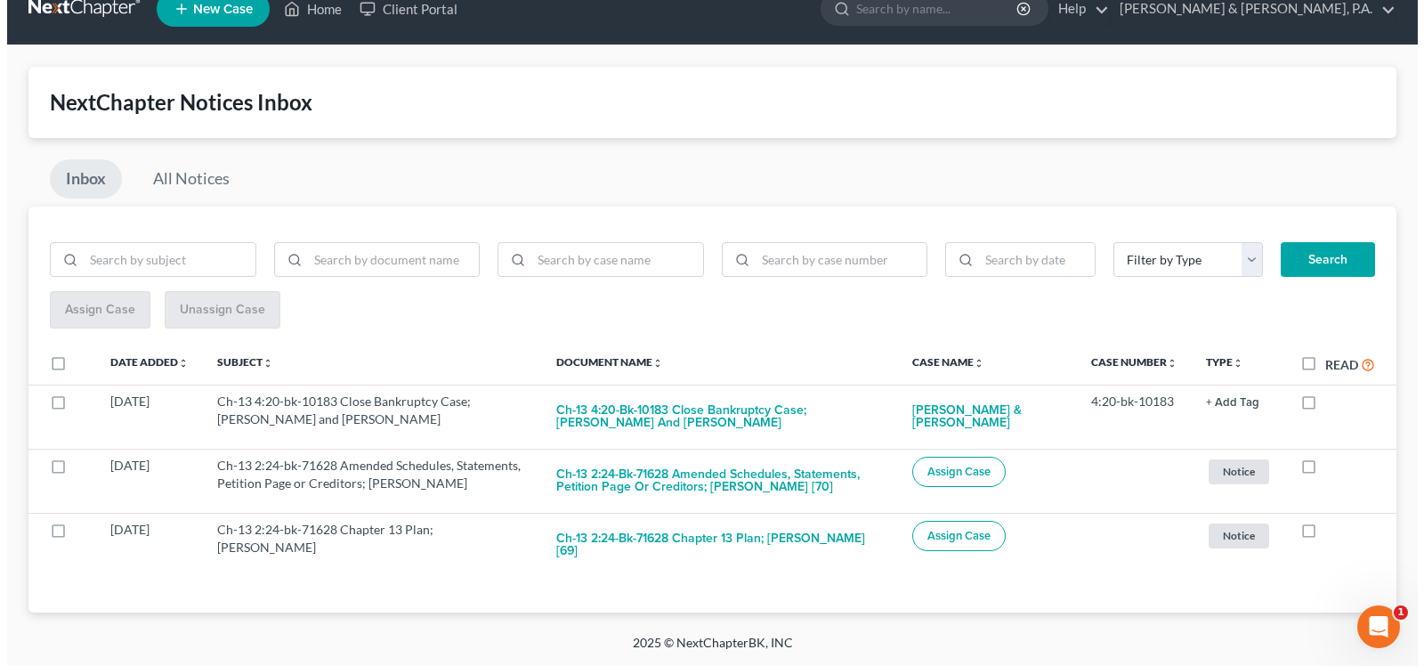
scroll to position [14, 0]
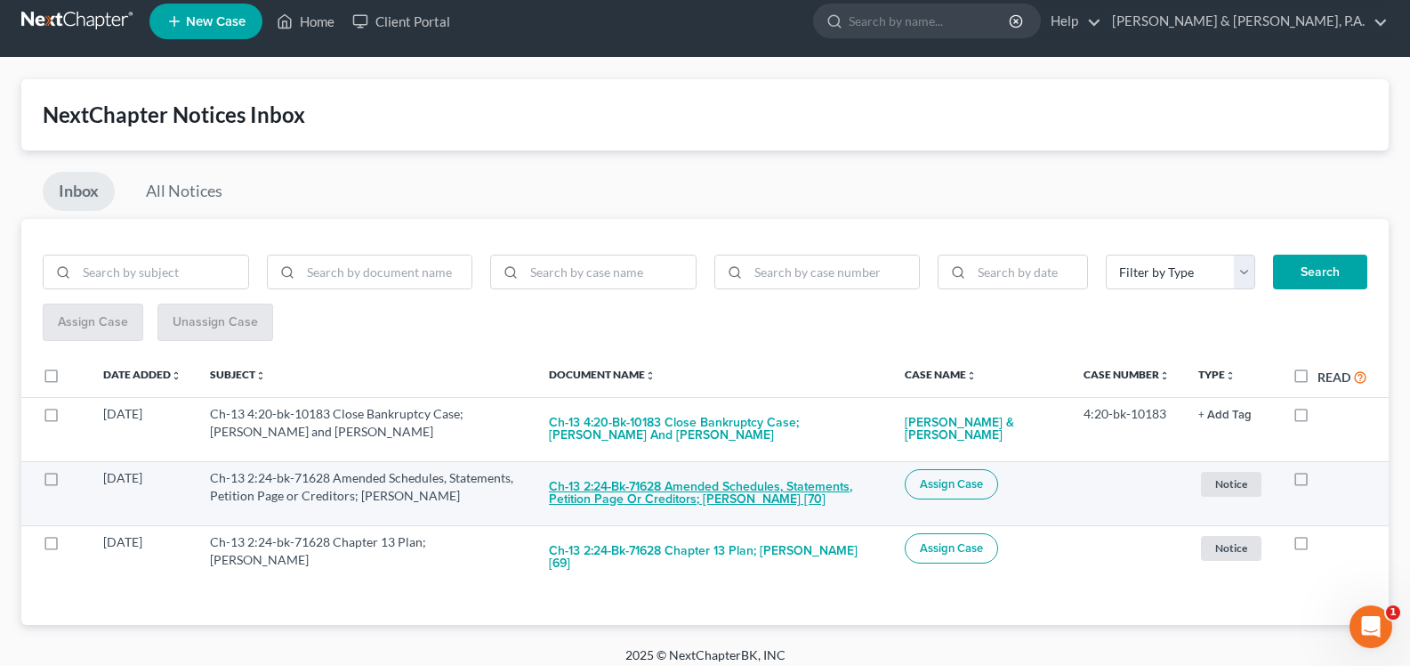
click at [709, 487] on button "Ch-13 2:24-bk-71628 Amended Schedules, Statements, Petition Page or Creditors; …" at bounding box center [712, 493] width 327 height 48
checkbox input "true"
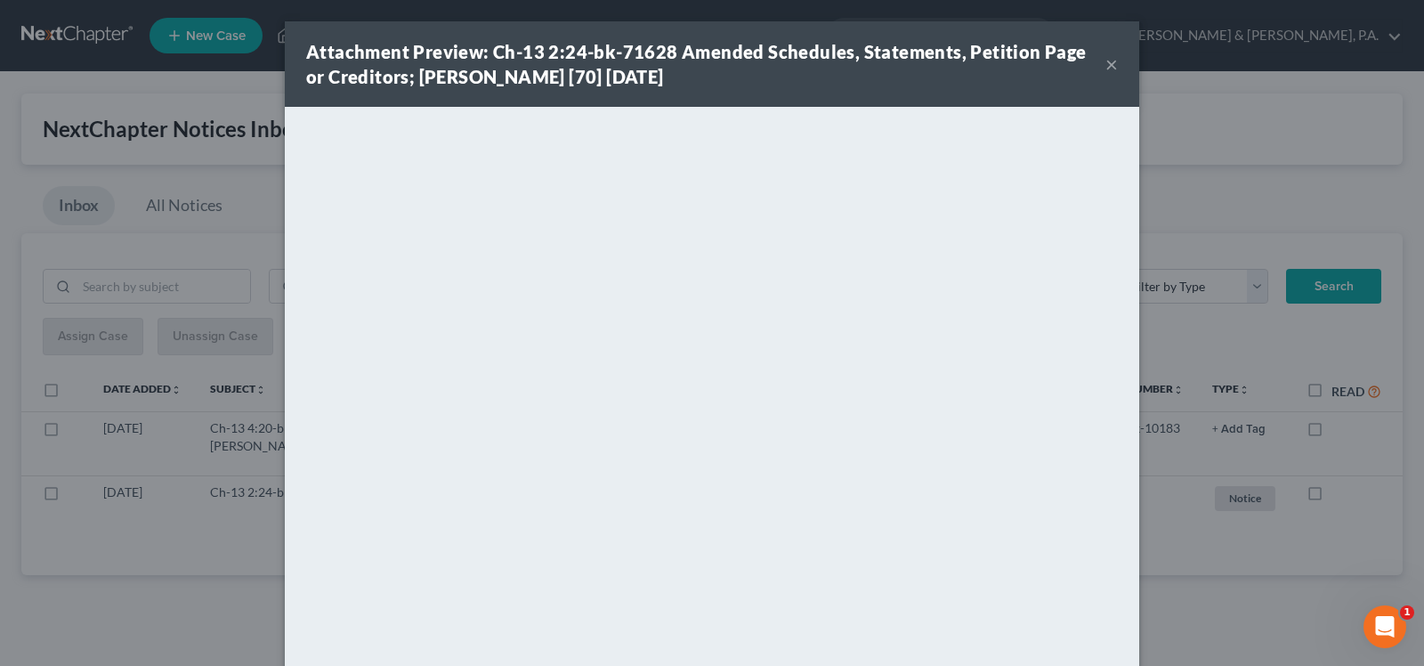
scroll to position [0, 0]
click at [1107, 69] on button "×" at bounding box center [1111, 63] width 12 height 21
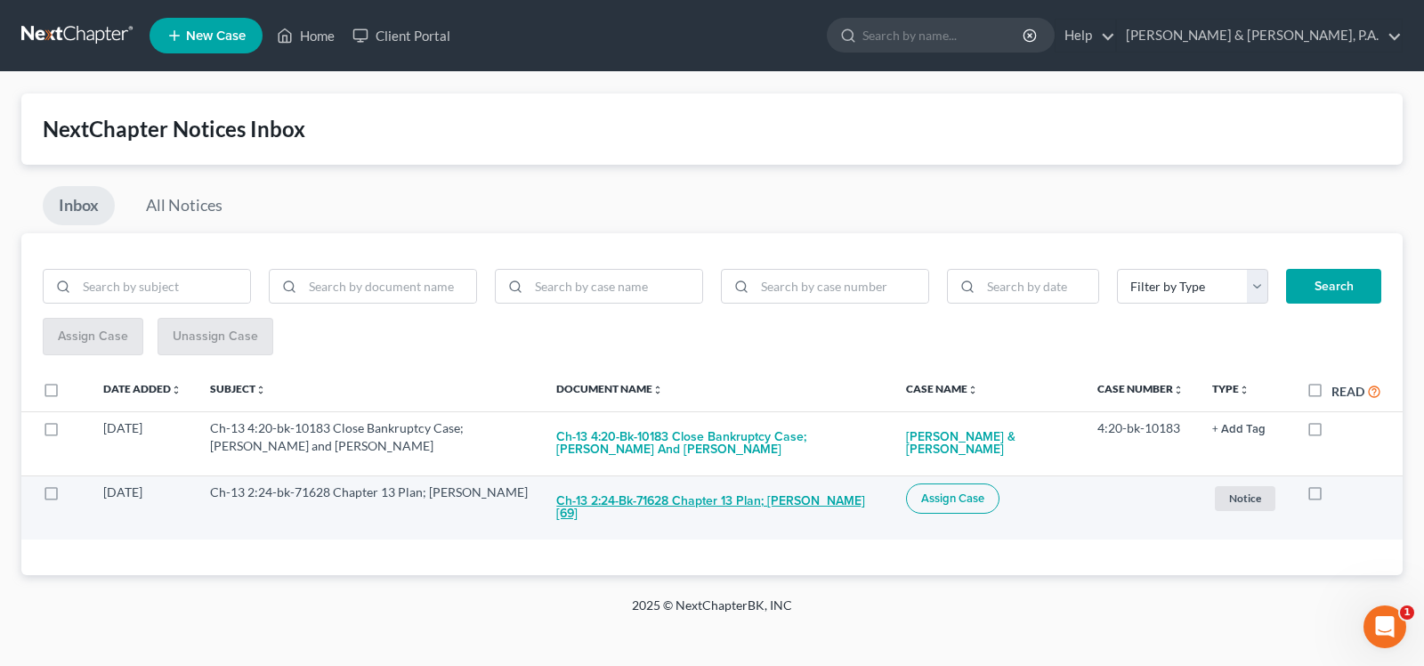
click at [697, 486] on button "Ch-13 2:24-bk-71628 Chapter 13 Plan; [PERSON_NAME] [69]" at bounding box center [716, 507] width 321 height 48
checkbox input "true"
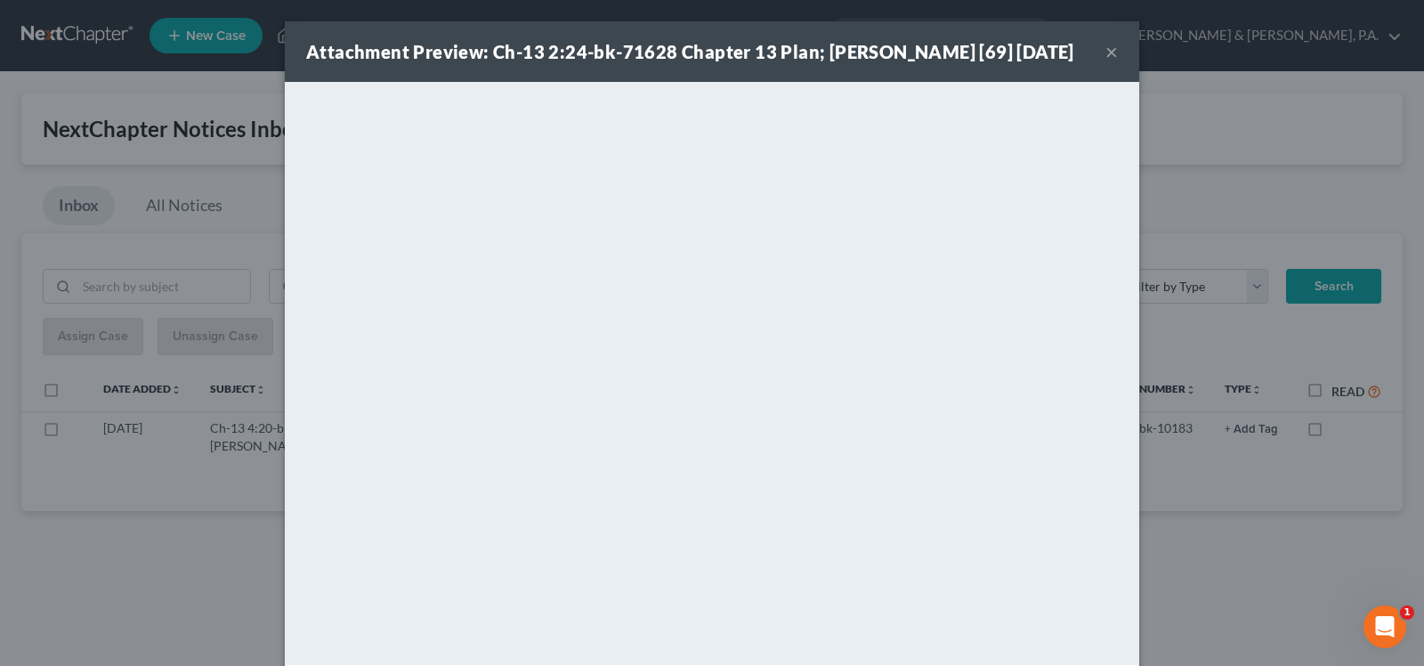
click at [1105, 51] on button "×" at bounding box center [1111, 51] width 12 height 21
